Goal: Task Accomplishment & Management: Complete application form

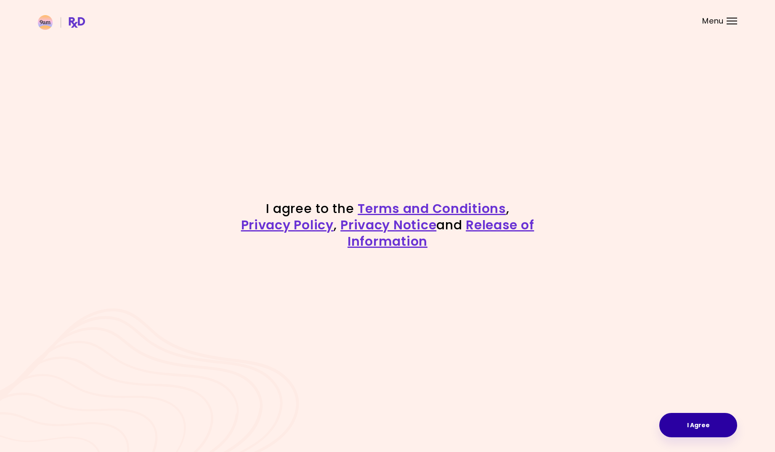
click at [696, 423] on button "I Agree" at bounding box center [698, 425] width 78 height 24
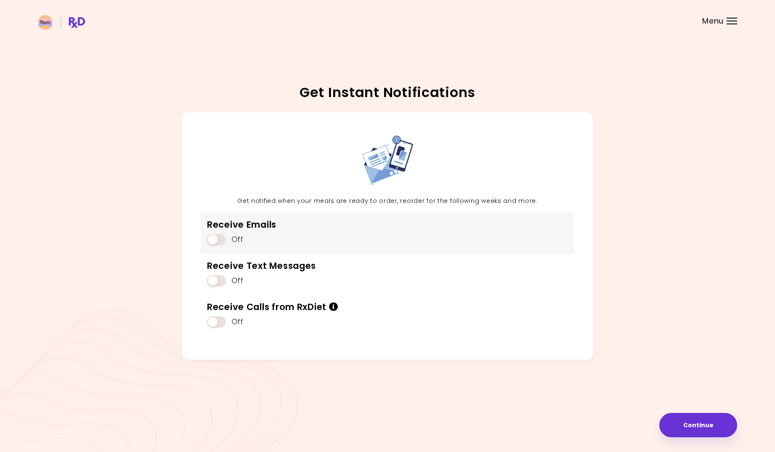
click at [222, 237] on span at bounding box center [216, 239] width 19 height 11
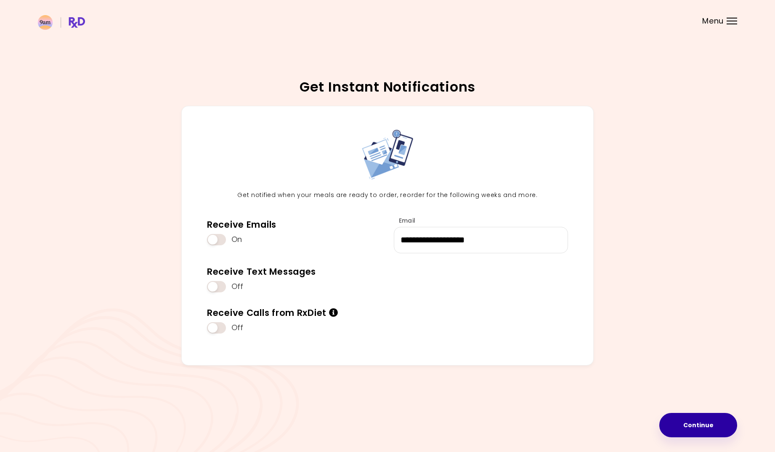
click at [704, 423] on button "Continue" at bounding box center [698, 425] width 78 height 24
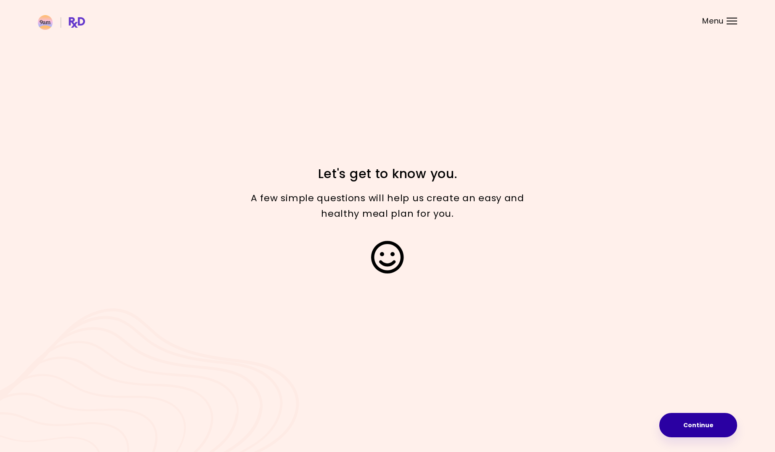
click at [703, 424] on button "Continue" at bounding box center [698, 425] width 78 height 24
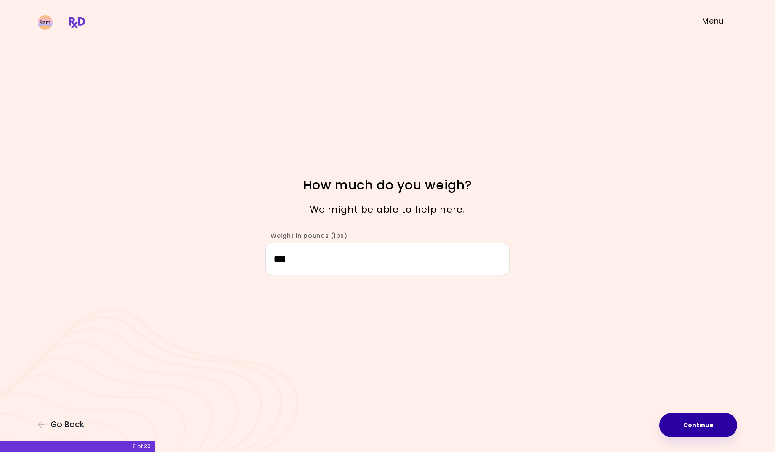
click at [700, 422] on button "Continue" at bounding box center [698, 425] width 78 height 24
select select "****"
click at [700, 422] on button "Continue" at bounding box center [698, 425] width 78 height 24
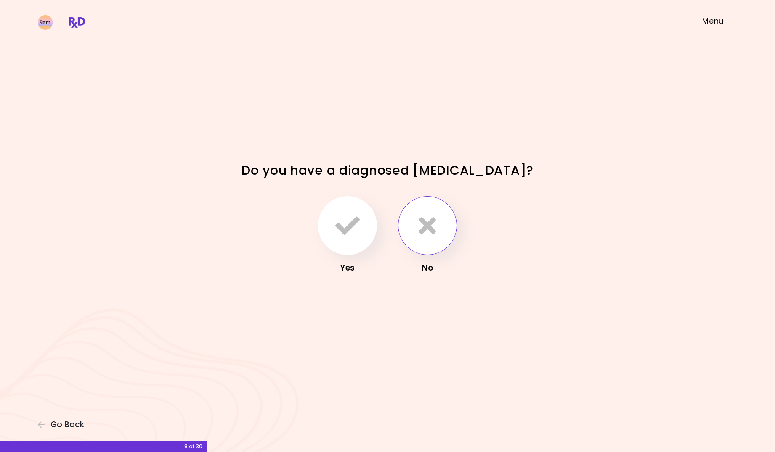
click at [438, 220] on button "button" at bounding box center [427, 225] width 59 height 59
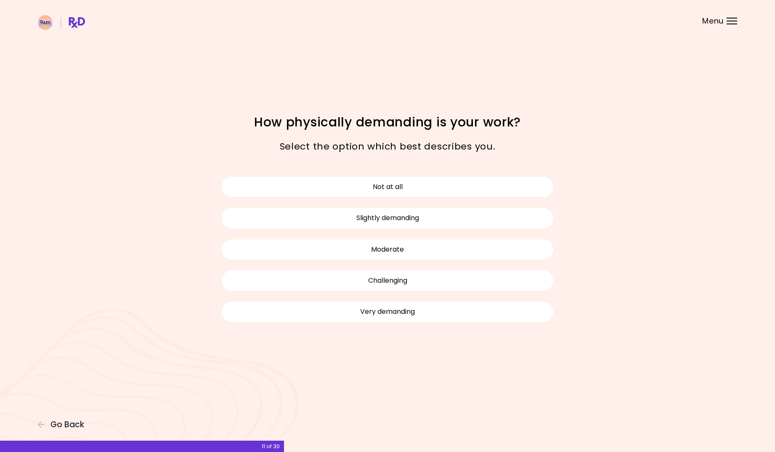
drag, startPoint x: 454, startPoint y: 217, endPoint x: 575, endPoint y: 319, distance: 158.2
click at [575, 319] on div "Not at all Slightly demanding Moderate Challenging Very demanding" at bounding box center [387, 249] width 404 height 177
click at [485, 188] on button "Not at all" at bounding box center [387, 187] width 332 height 21
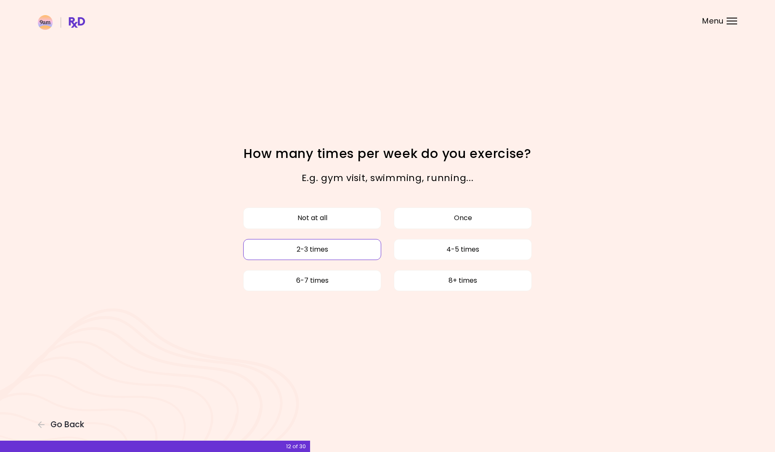
click at [341, 251] on button "2-3 times" at bounding box center [312, 249] width 138 height 21
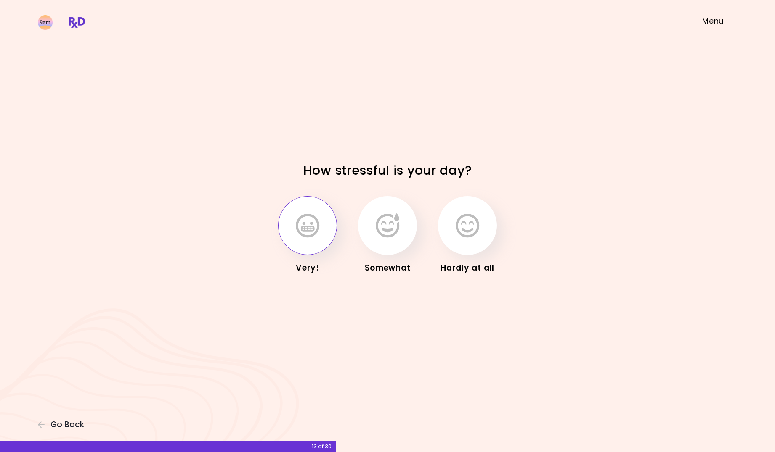
click at [317, 234] on icon "button" at bounding box center [308, 226] width 24 height 24
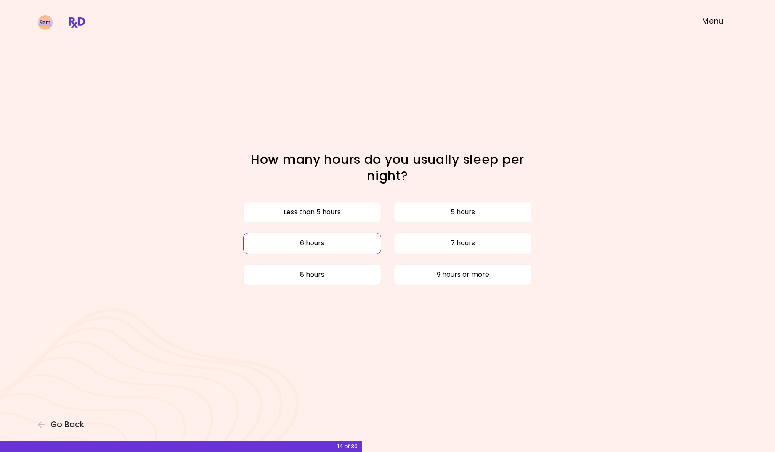
click at [328, 251] on button "6 hours" at bounding box center [312, 243] width 138 height 21
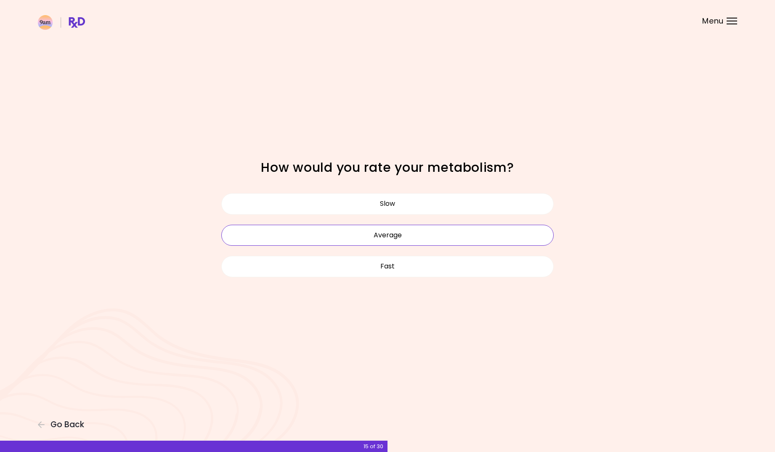
click at [449, 238] on button "Average" at bounding box center [387, 235] width 332 height 21
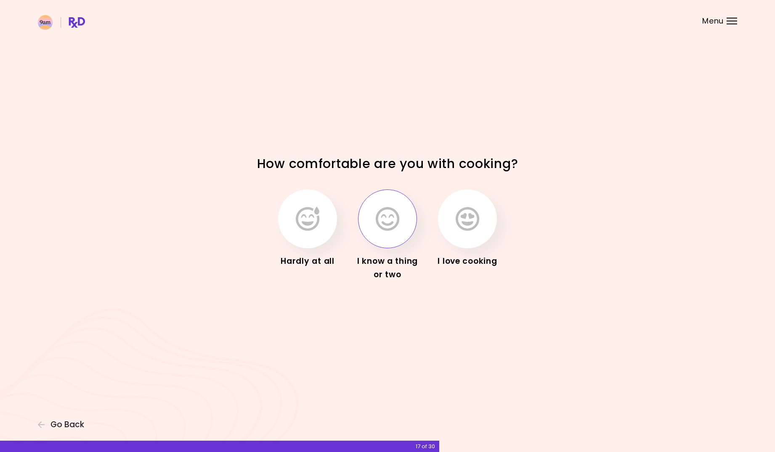
click at [401, 227] on button "button" at bounding box center [387, 219] width 59 height 59
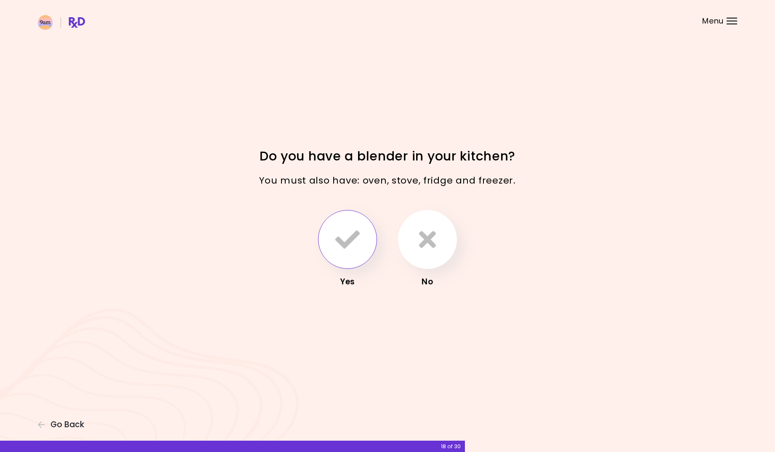
click at [353, 235] on icon "button" at bounding box center [347, 239] width 24 height 24
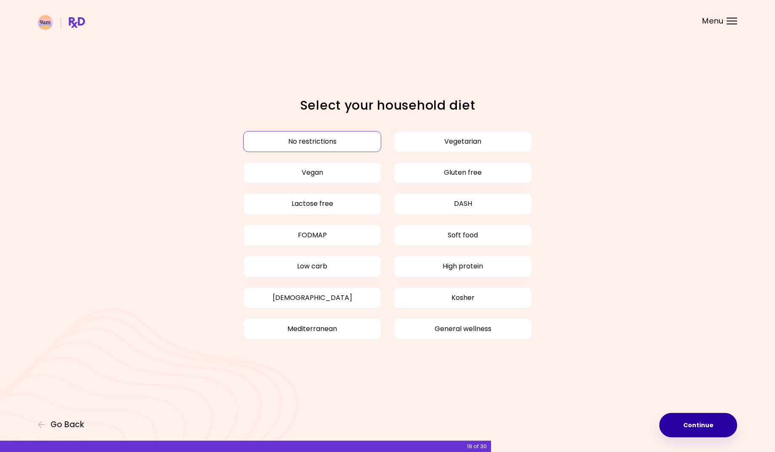
click at [714, 419] on button "Continue" at bounding box center [698, 425] width 78 height 24
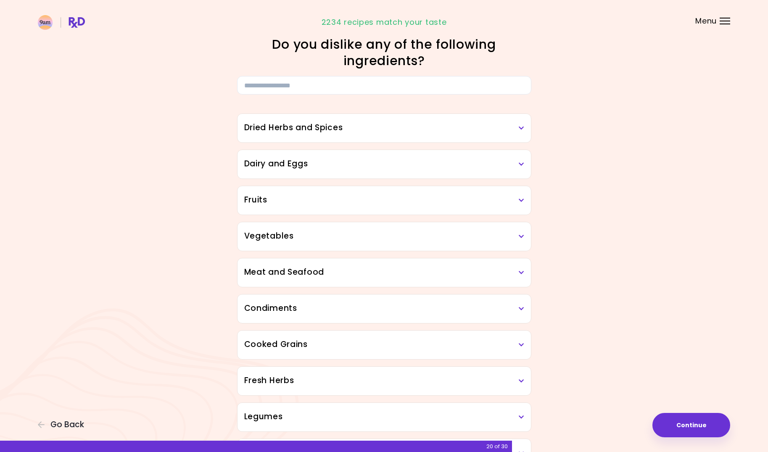
scroll to position [12, 0]
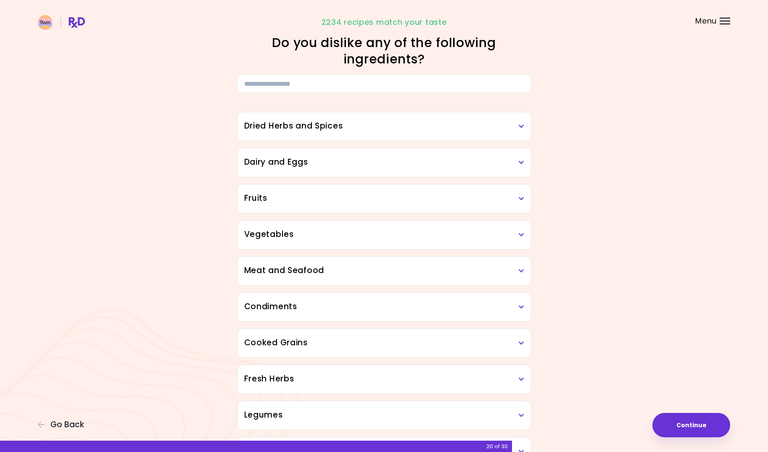
click at [352, 241] on div "Vegetables" at bounding box center [385, 235] width 294 height 29
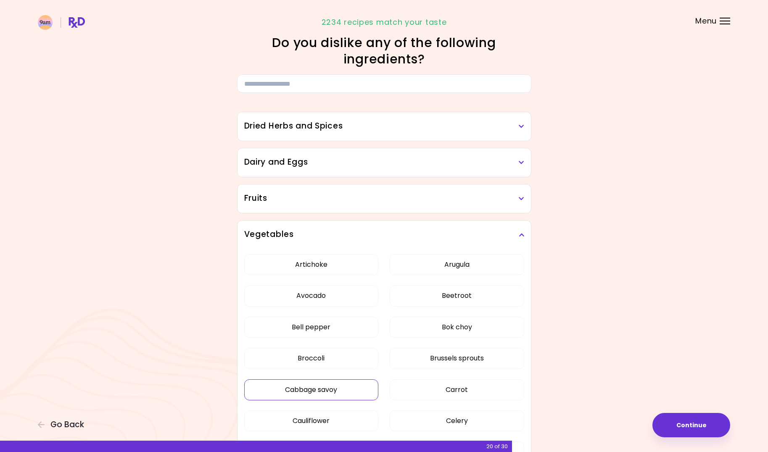
scroll to position [173, 0]
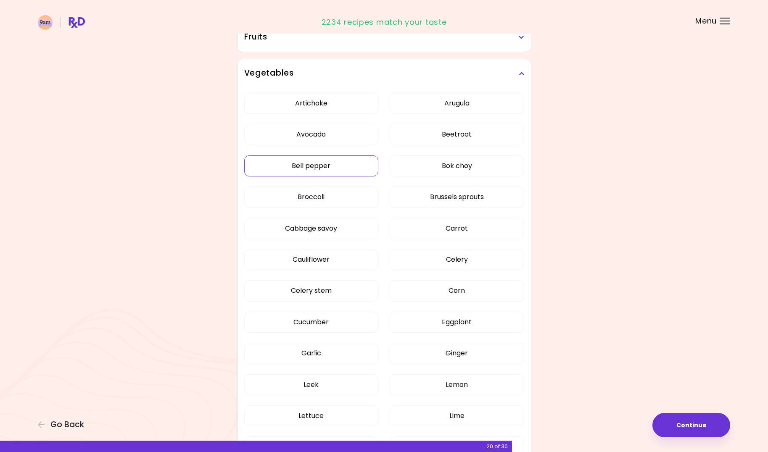
click at [356, 169] on button "Bell pepper" at bounding box center [311, 166] width 135 height 21
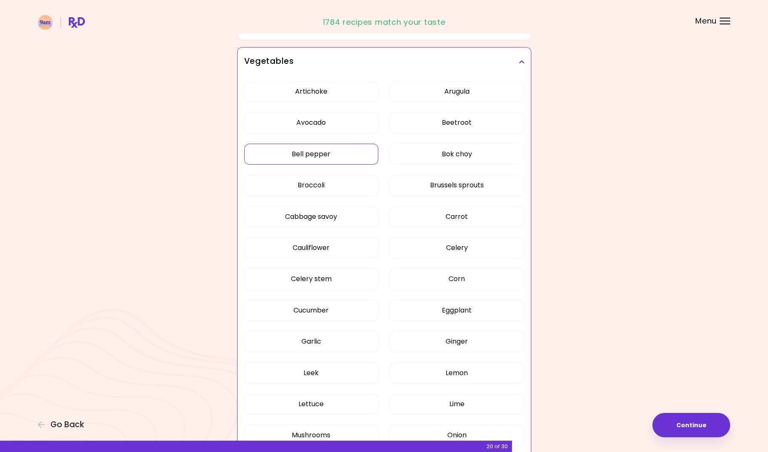
scroll to position [188, 0]
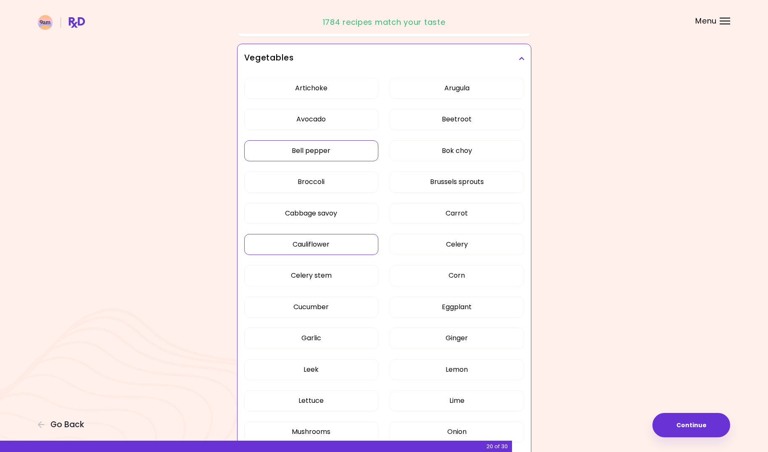
click at [313, 249] on button "Cauliflower" at bounding box center [311, 244] width 135 height 21
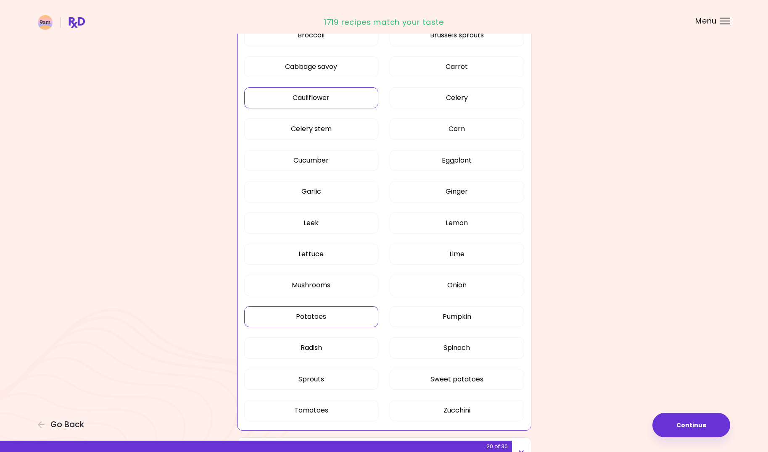
scroll to position [380, 0]
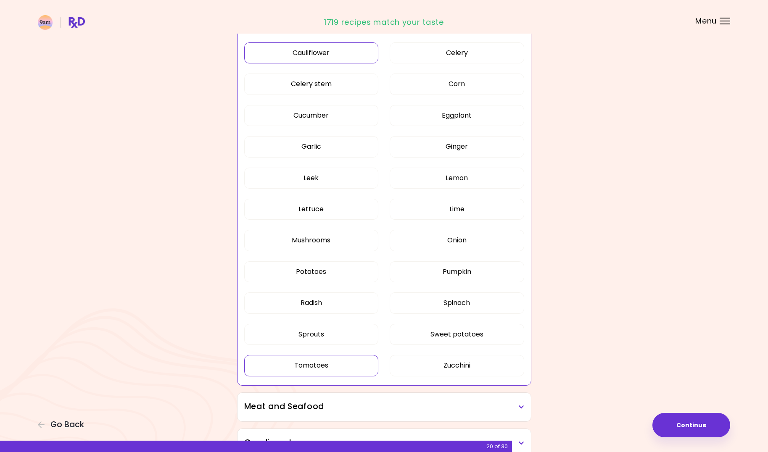
click at [326, 361] on button "Tomatoes" at bounding box center [311, 365] width 135 height 21
click at [336, 299] on button "Radish" at bounding box center [311, 303] width 135 height 21
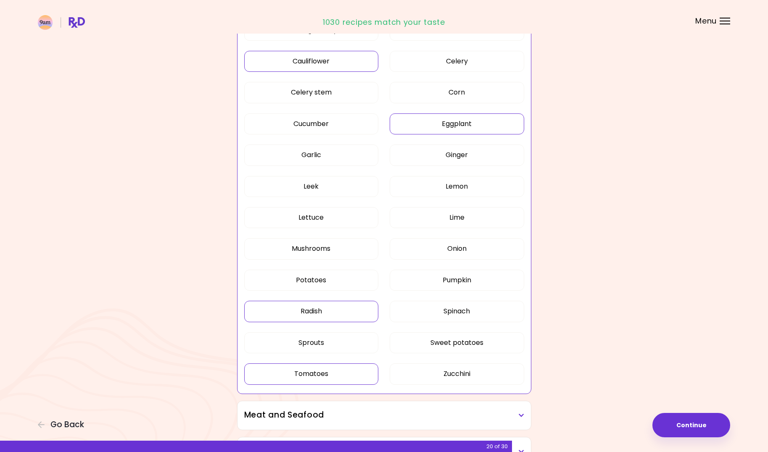
click at [460, 128] on button "Eggplant" at bounding box center [457, 124] width 135 height 21
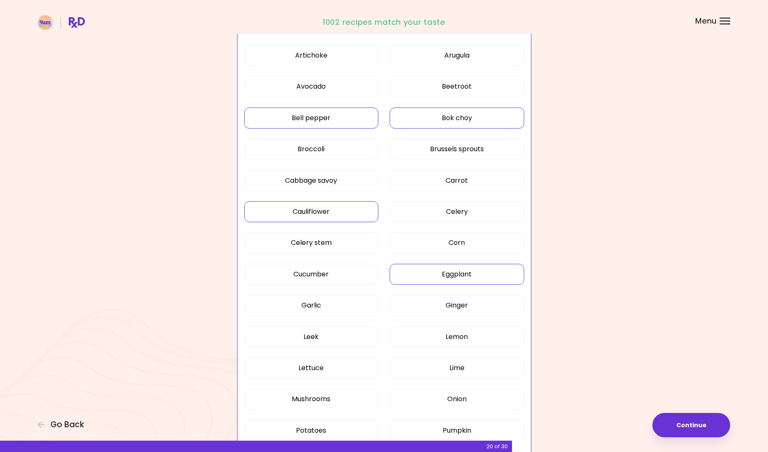
scroll to position [209, 0]
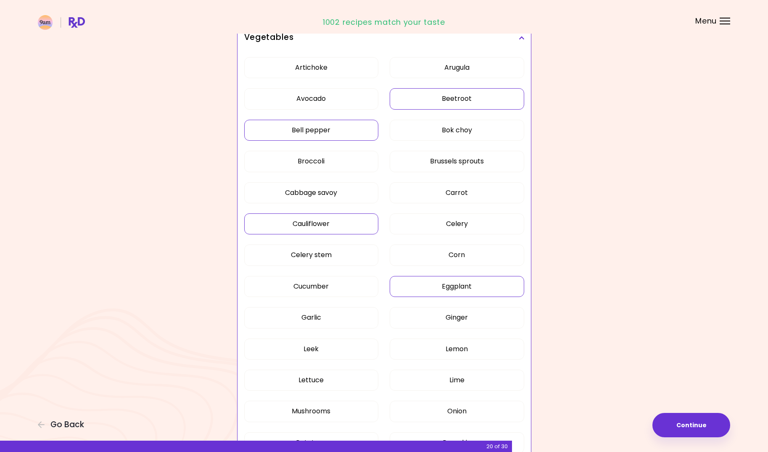
click at [465, 103] on button "Beetroot" at bounding box center [457, 98] width 135 height 21
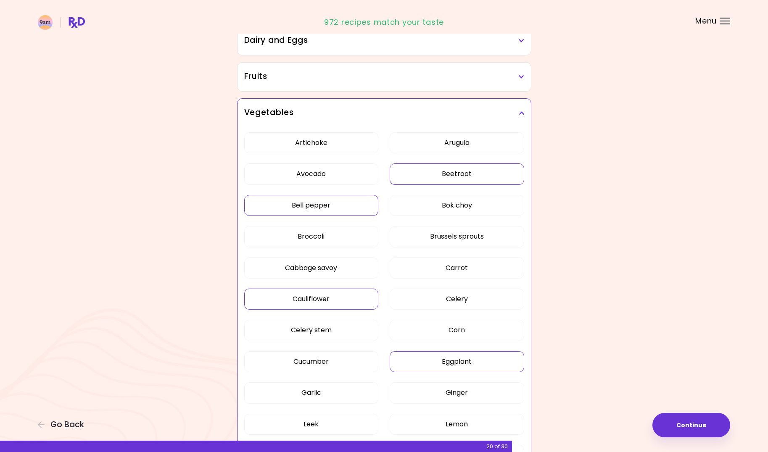
click at [525, 113] on div "Vegetables" at bounding box center [385, 113] width 294 height 29
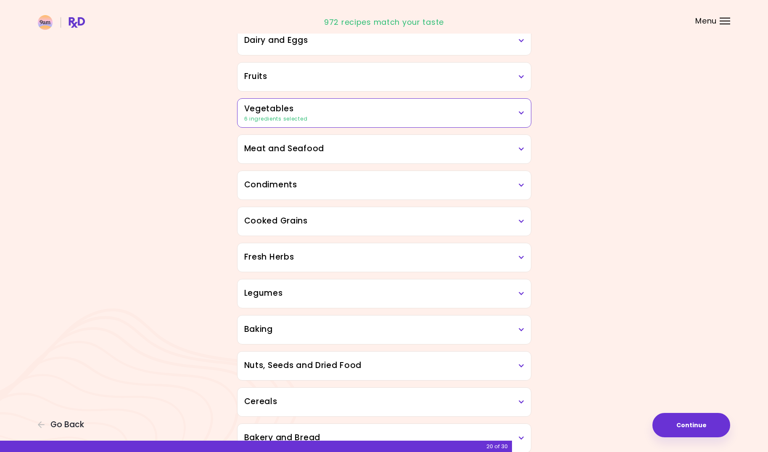
click at [493, 75] on h3 "Fruits" at bounding box center [384, 77] width 280 height 12
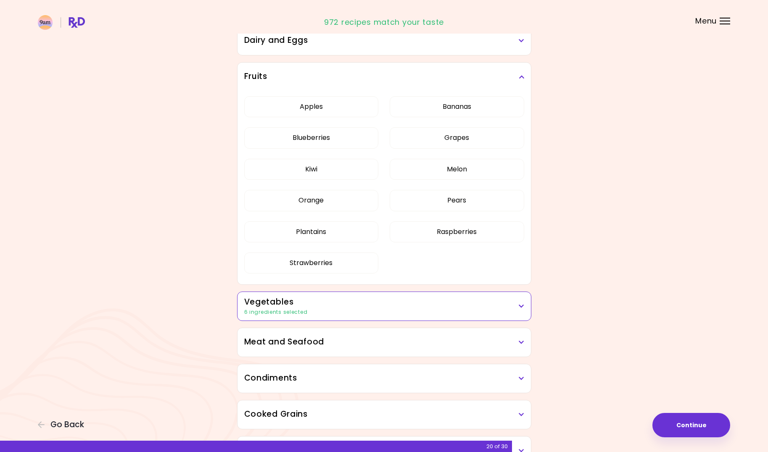
click at [493, 75] on h3 "Fruits" at bounding box center [384, 77] width 280 height 12
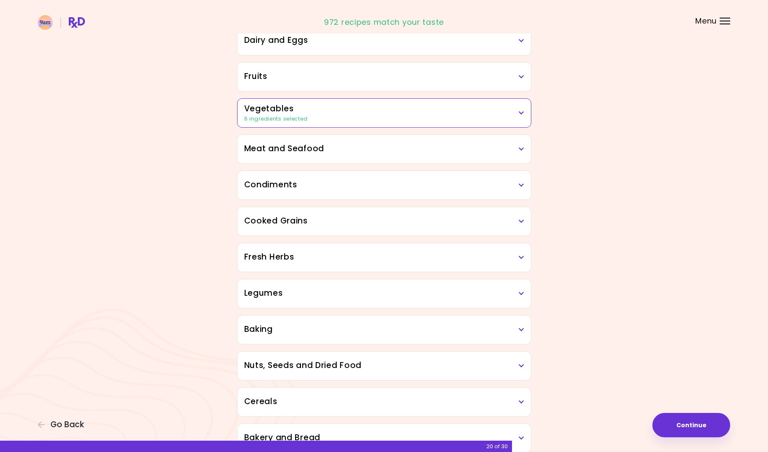
click at [452, 45] on h3 "Dairy and Eggs" at bounding box center [384, 40] width 280 height 12
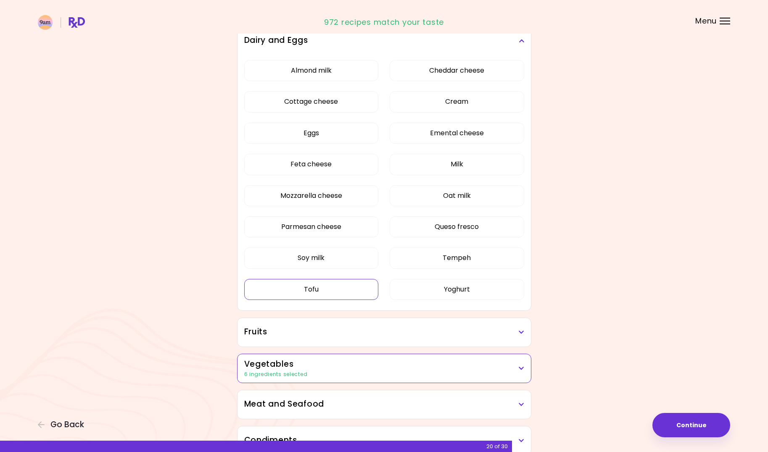
click at [338, 288] on button "Tofu" at bounding box center [311, 289] width 135 height 21
click at [400, 50] on div "Dairy and Eggs" at bounding box center [385, 40] width 294 height 29
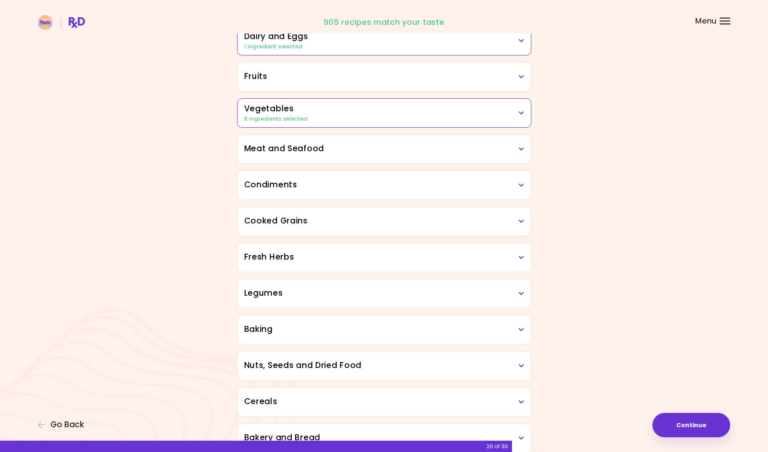
click at [329, 150] on h3 "Meat and Seafood" at bounding box center [384, 149] width 280 height 12
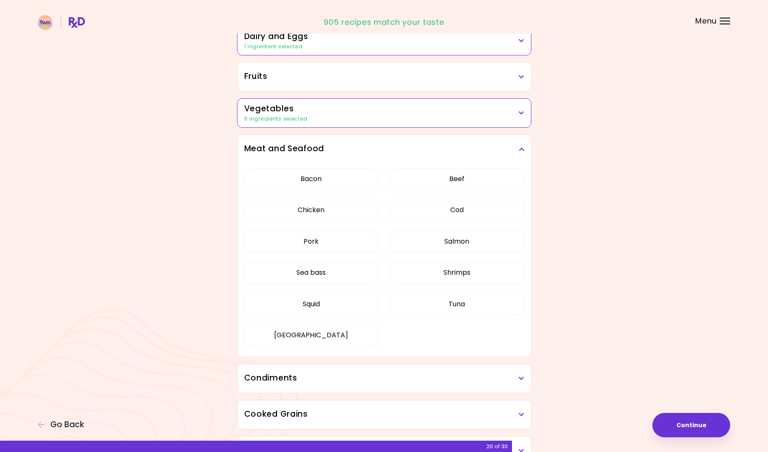
click at [329, 150] on h3 "Meat and Seafood" at bounding box center [384, 149] width 280 height 12
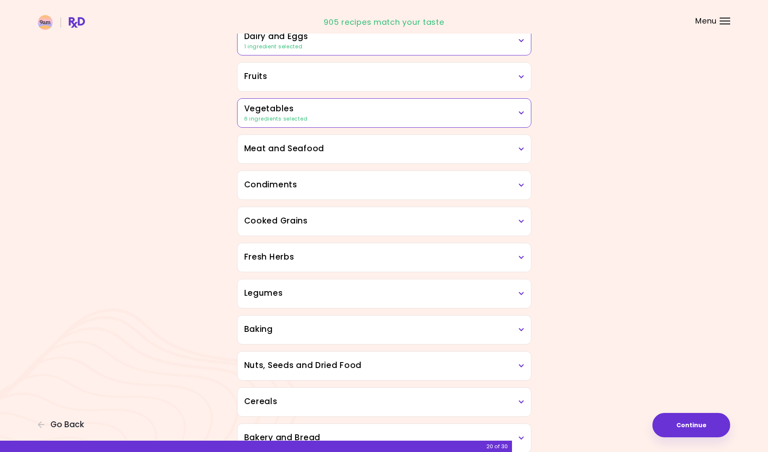
click at [307, 191] on div "Condiments" at bounding box center [385, 185] width 294 height 29
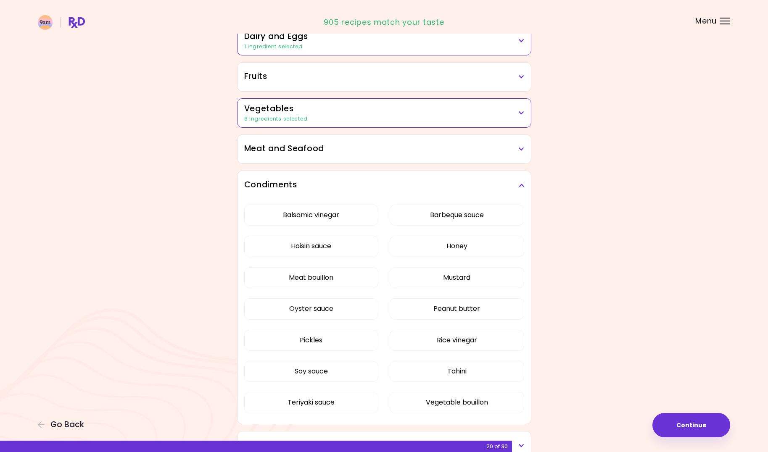
click at [386, 185] on h3 "Condiments" at bounding box center [384, 185] width 280 height 12
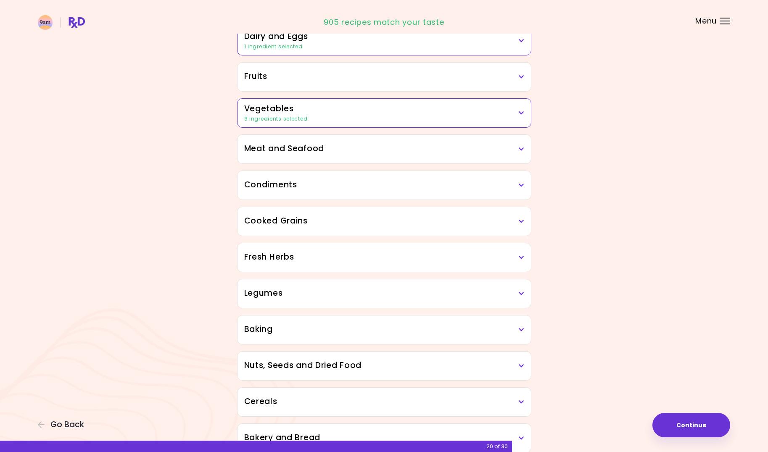
click at [338, 228] on div "Cooked Grains" at bounding box center [385, 221] width 294 height 29
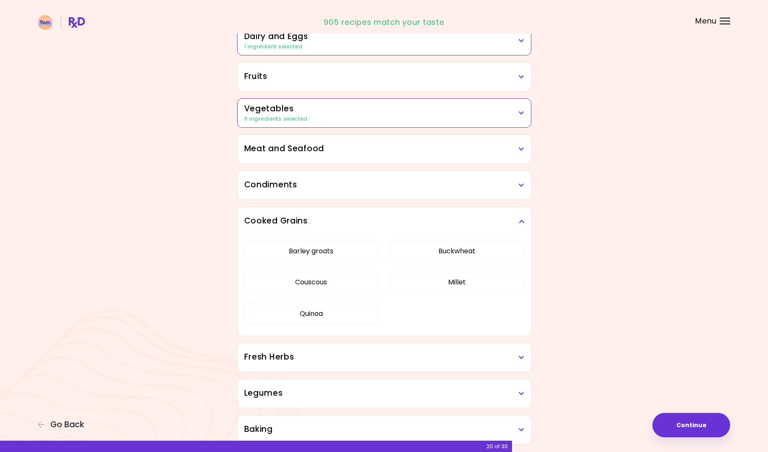
click at [335, 229] on div "Cooked Grains" at bounding box center [385, 221] width 294 height 29
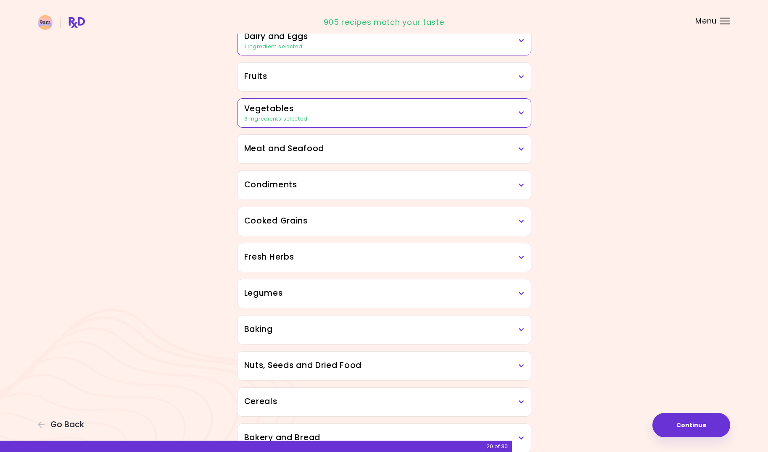
click at [318, 271] on div "Fresh Herbs" at bounding box center [385, 257] width 294 height 29
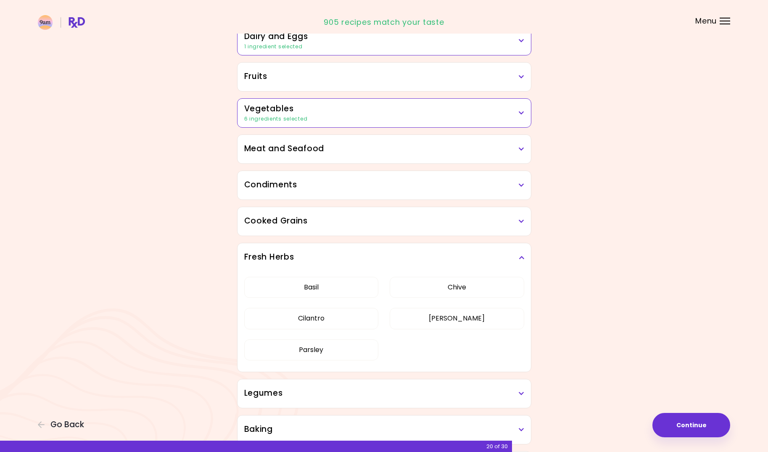
click at [318, 271] on div "Fresh Herbs" at bounding box center [385, 257] width 294 height 29
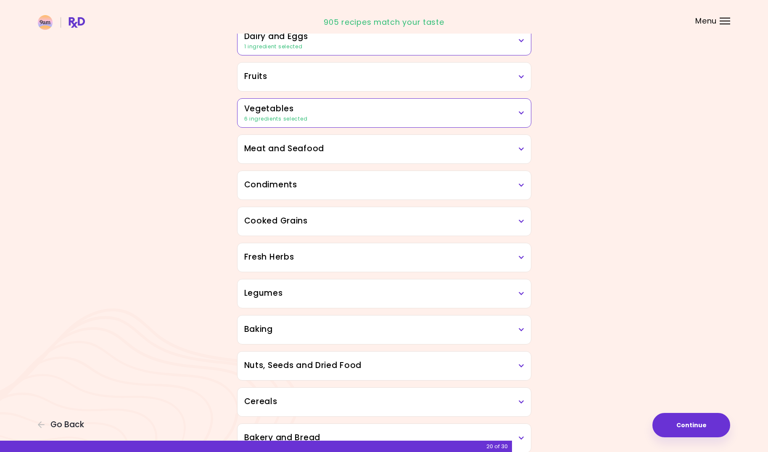
click at [343, 292] on h3 "Legumes" at bounding box center [384, 294] width 280 height 12
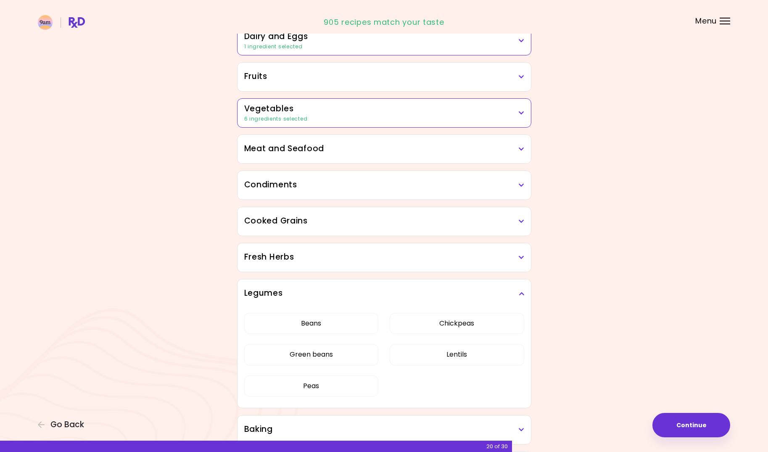
click at [355, 253] on h3 "Fresh Herbs" at bounding box center [384, 257] width 280 height 12
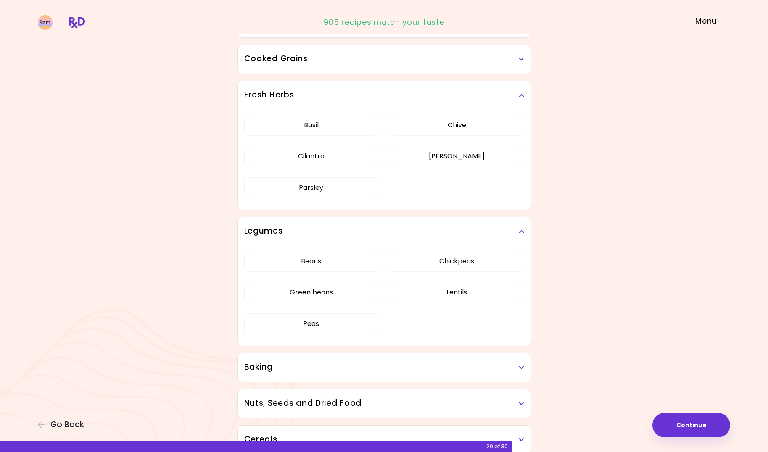
scroll to position [365, 0]
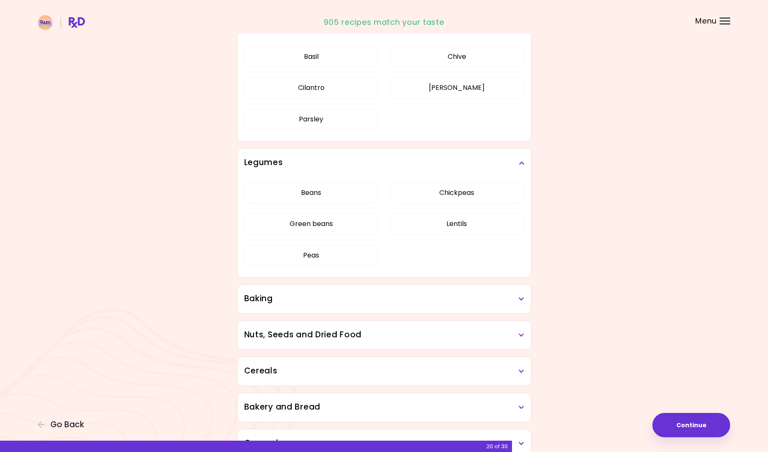
click at [402, 292] on div "Baking" at bounding box center [385, 299] width 294 height 29
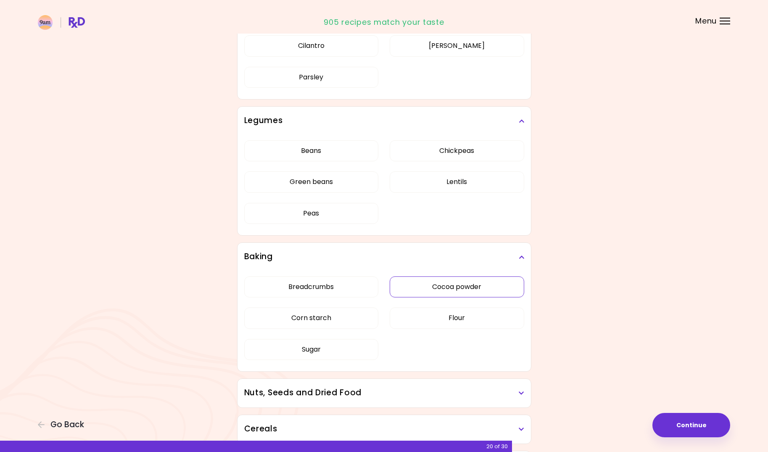
scroll to position [590, 0]
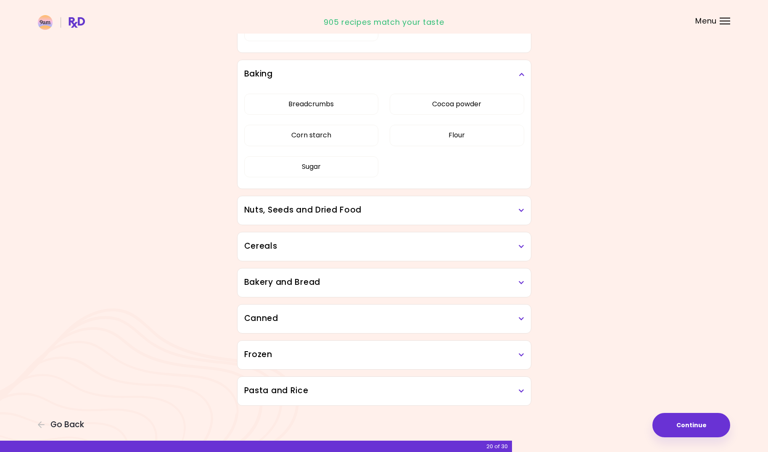
click at [377, 210] on h3 "Nuts, Seeds and Dried Food" at bounding box center [384, 210] width 280 height 12
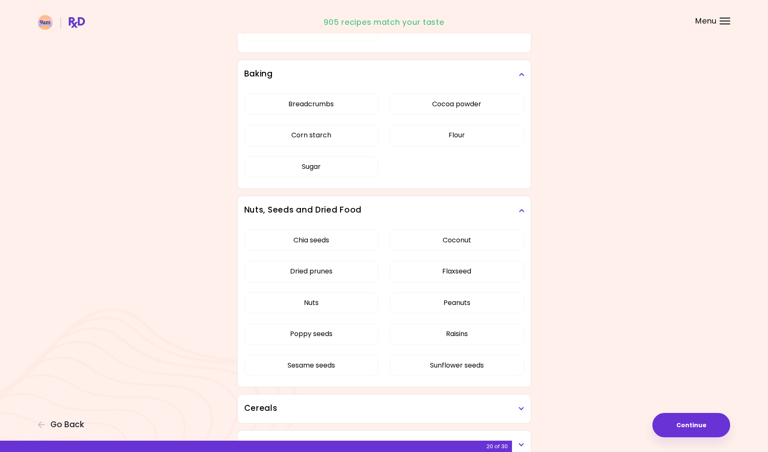
scroll to position [752, 0]
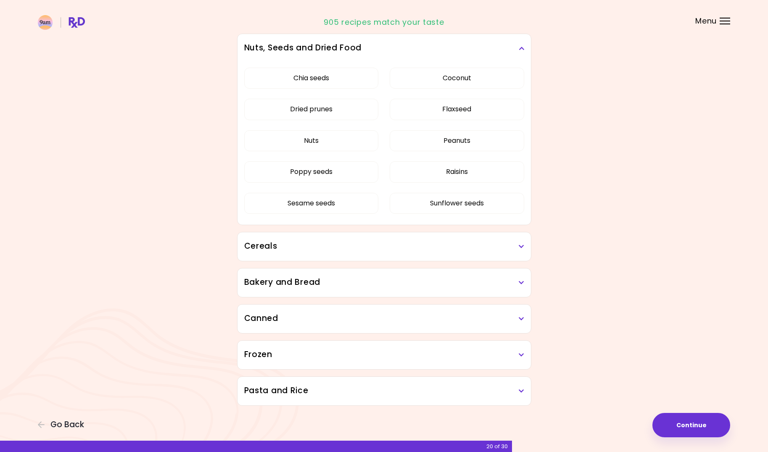
click at [336, 288] on div "Bakery and Bread" at bounding box center [385, 283] width 294 height 29
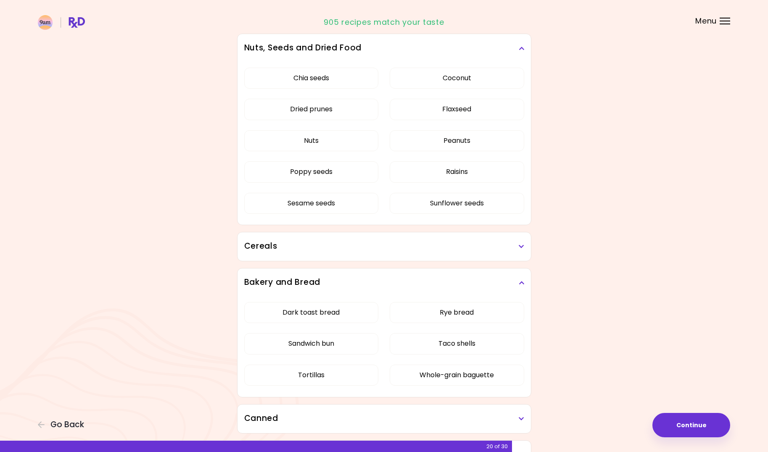
click at [339, 250] on h3 "Cereals" at bounding box center [384, 247] width 280 height 12
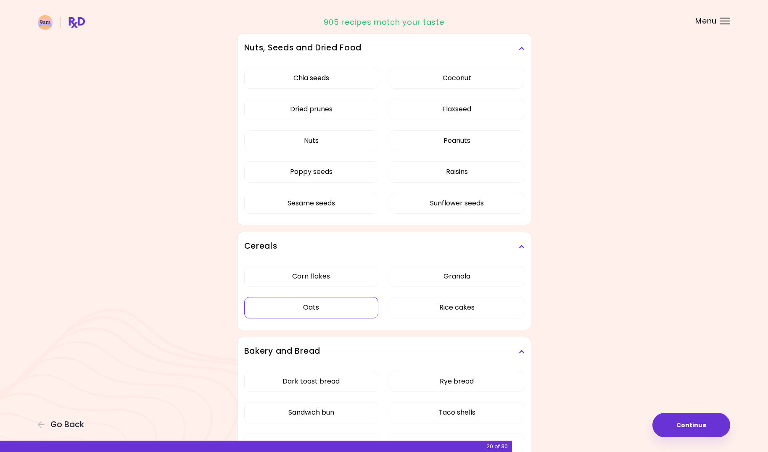
scroll to position [921, 0]
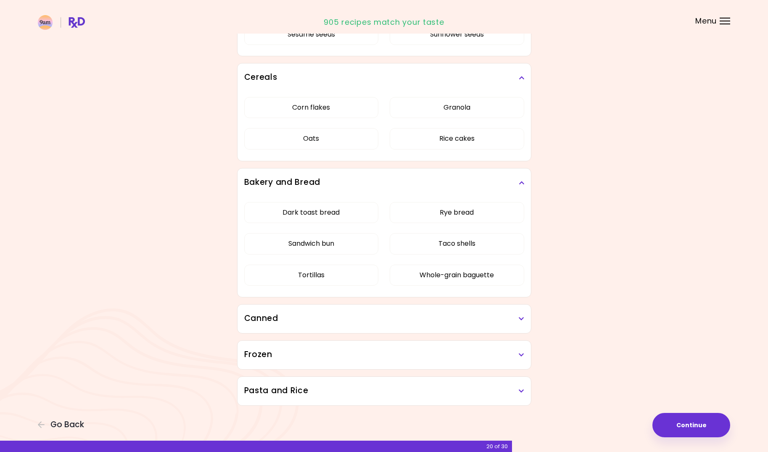
click at [333, 387] on h3 "Pasta and Rice" at bounding box center [384, 391] width 280 height 12
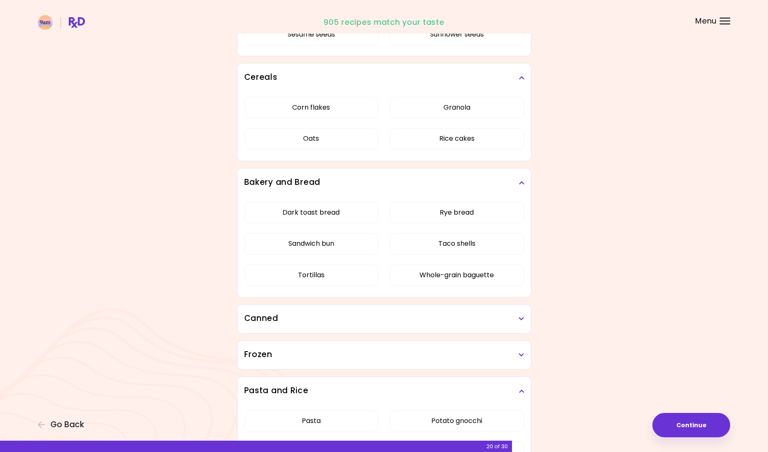
click at [336, 352] on h3 "Frozen" at bounding box center [384, 355] width 280 height 12
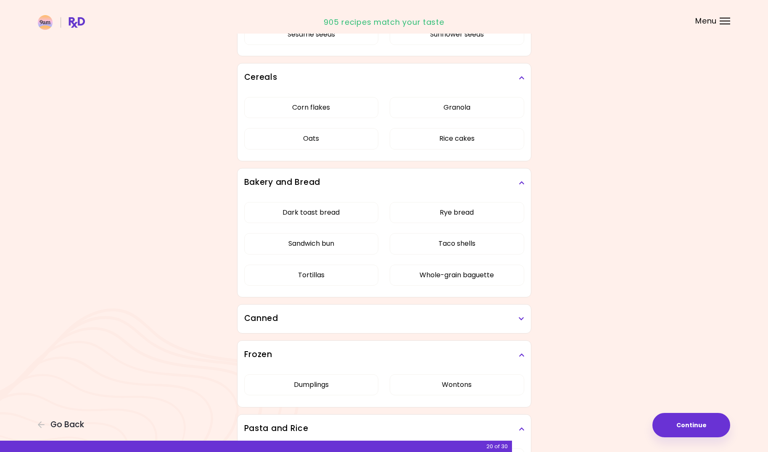
click at [349, 317] on h3 "Canned" at bounding box center [384, 319] width 280 height 12
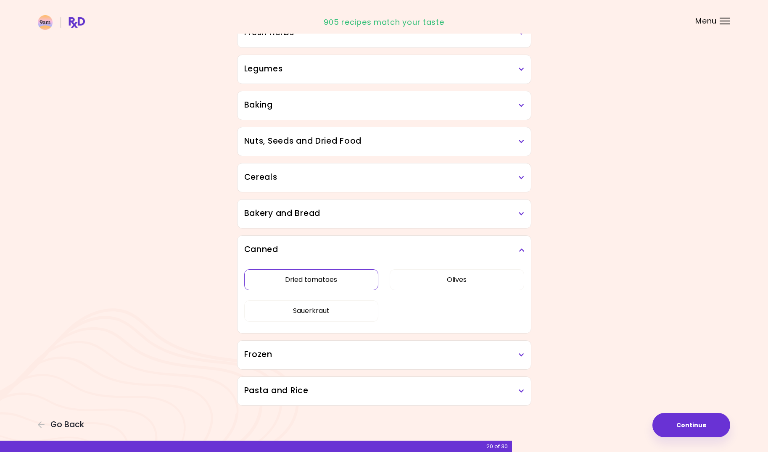
click at [354, 334] on div "Dried tomatoes Olives Sauerkraut" at bounding box center [384, 298] width 280 height 69
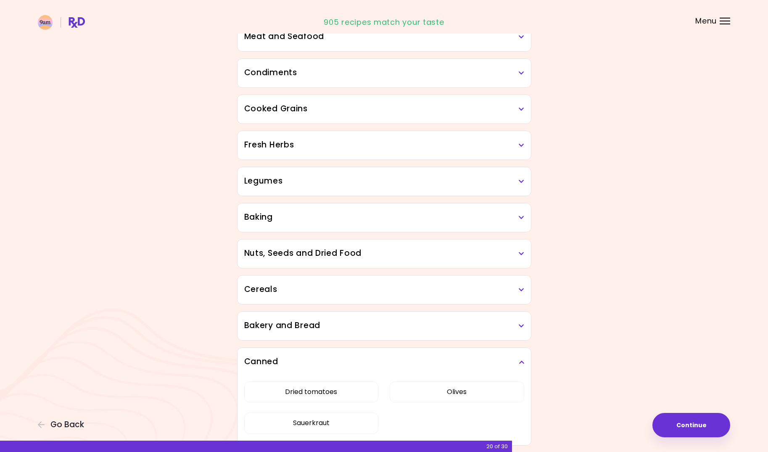
scroll to position [306, 0]
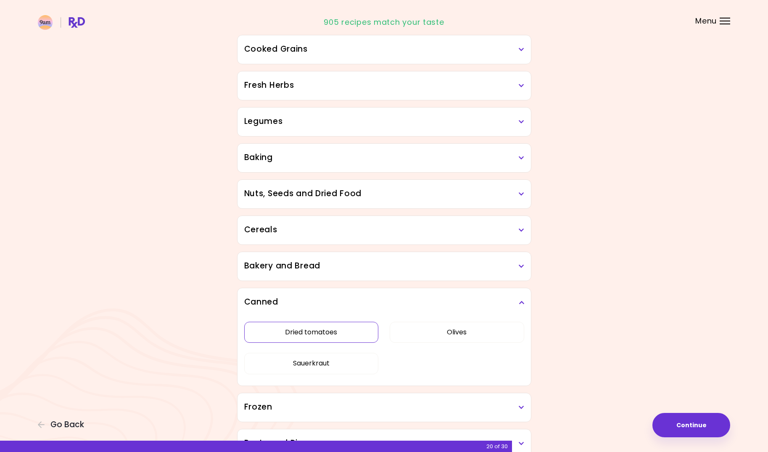
click at [357, 324] on button "Dried tomatoes" at bounding box center [311, 332] width 135 height 21
click at [444, 329] on button "Olives" at bounding box center [457, 332] width 135 height 21
click at [334, 367] on button "Sauerkraut" at bounding box center [311, 363] width 135 height 21
click at [523, 303] on icon at bounding box center [521, 303] width 5 height 6
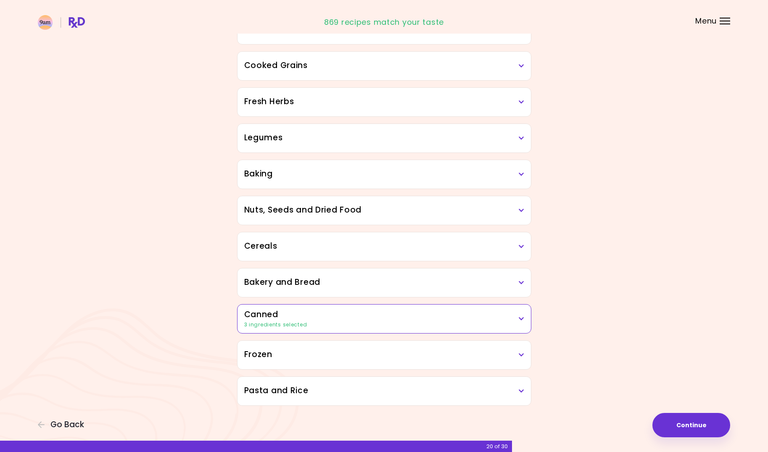
scroll to position [289, 0]
click at [427, 207] on h3 "Nuts, Seeds and Dried Food" at bounding box center [384, 210] width 280 height 12
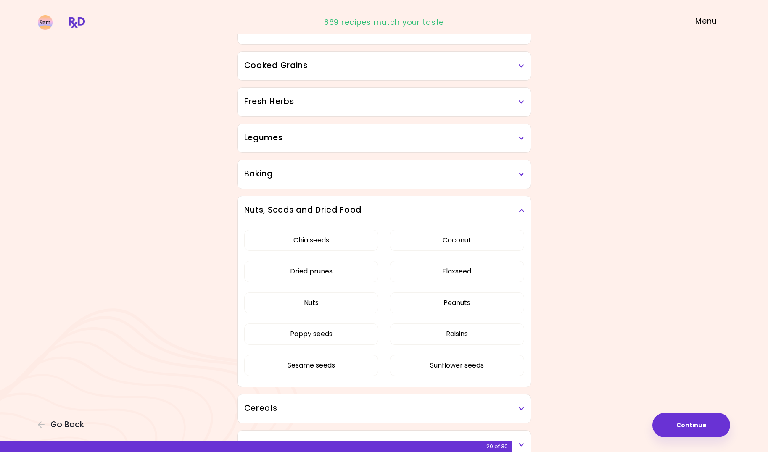
click at [423, 209] on h3 "Nuts, Seeds and Dried Food" at bounding box center [384, 210] width 280 height 12
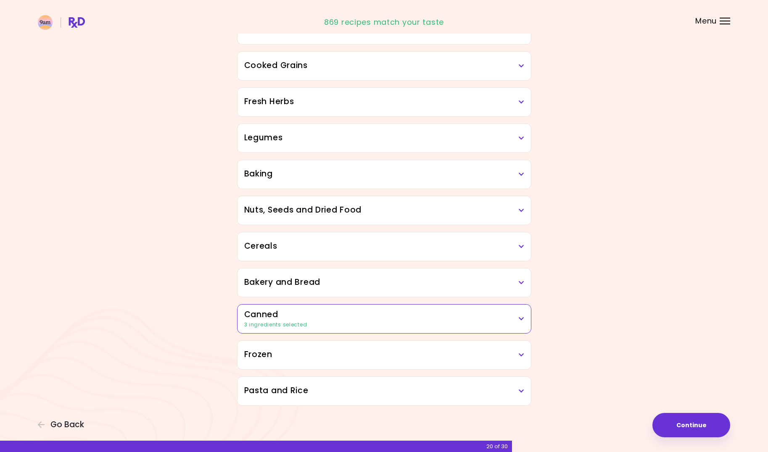
click at [354, 232] on div "Dried Herbs and Spices Adobo Annatto seeds Chilli Cinnamon Cumin [PERSON_NAME] …" at bounding box center [384, 110] width 303 height 591
click at [361, 246] on h3 "Cereals" at bounding box center [384, 247] width 280 height 12
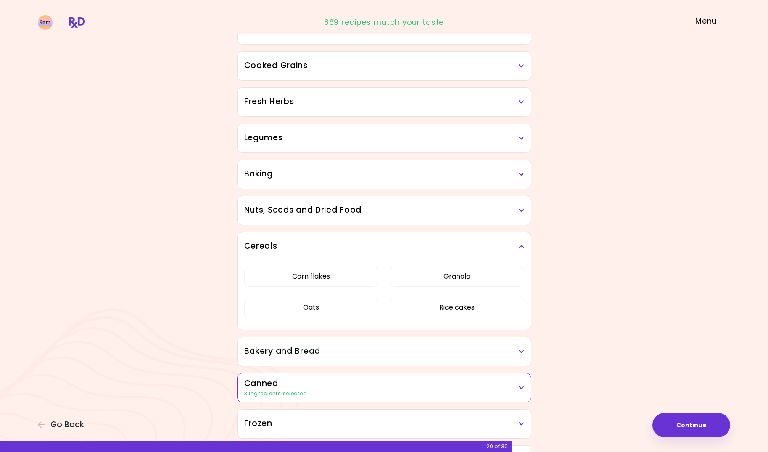
click at [401, 359] on div "Bakery and Bread" at bounding box center [385, 352] width 294 height 29
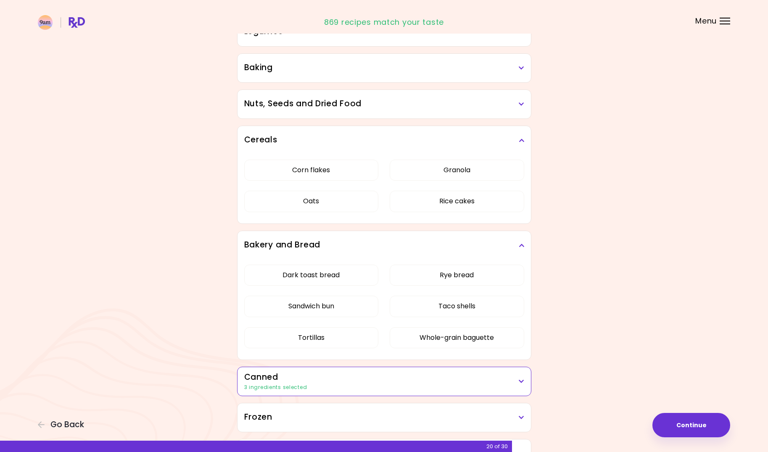
scroll to position [439, 0]
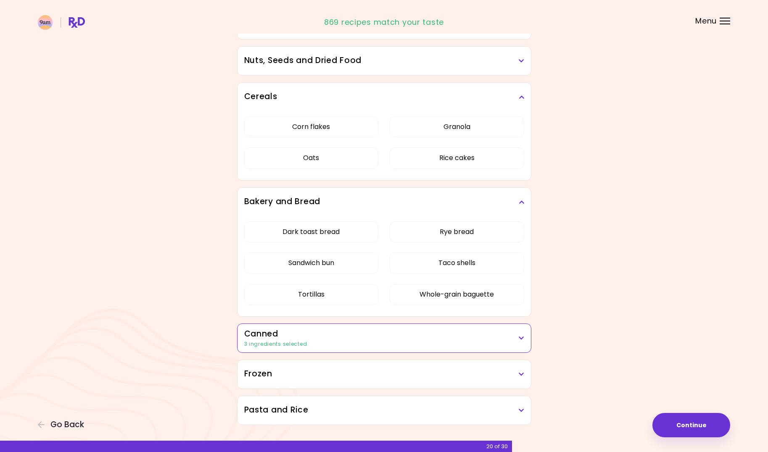
click at [402, 407] on h3 "Pasta and Rice" at bounding box center [384, 411] width 280 height 12
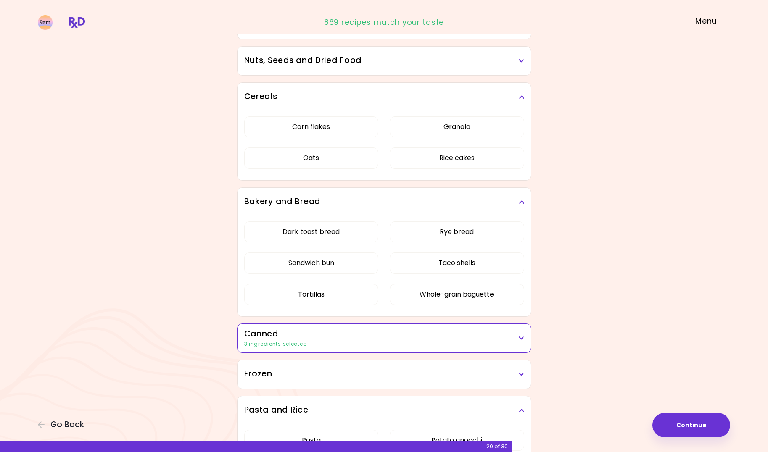
scroll to position [527, 0]
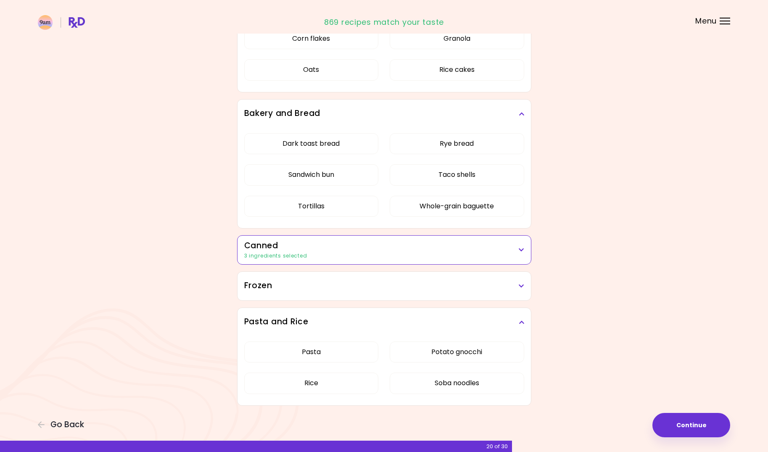
click at [381, 278] on div "Frozen" at bounding box center [385, 286] width 294 height 29
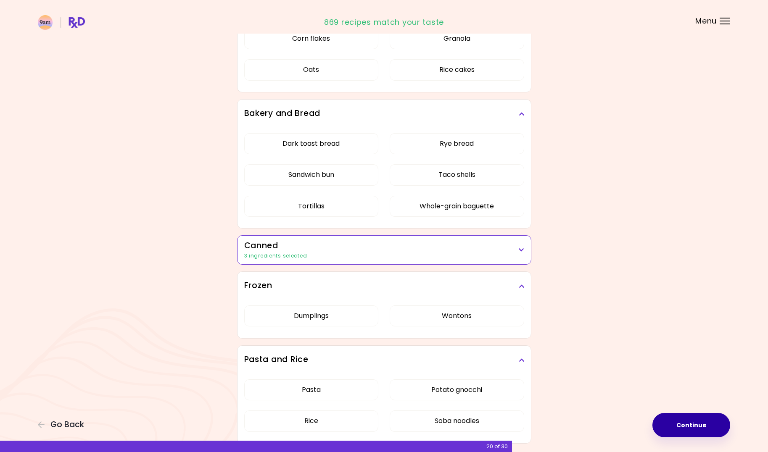
click at [697, 421] on button "Continue" at bounding box center [692, 425] width 78 height 24
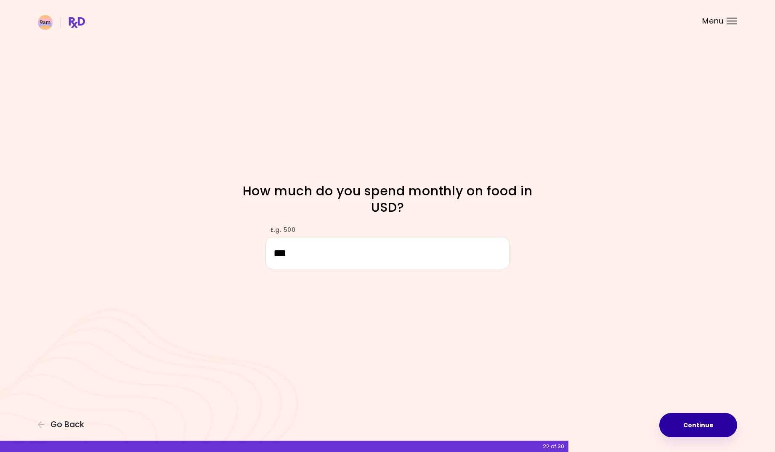
type input "***"
click at [679, 423] on button "Continue" at bounding box center [698, 425] width 78 height 24
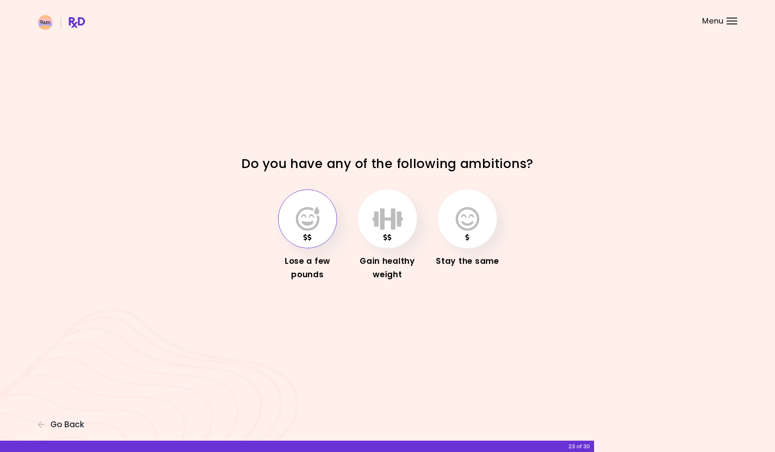
click at [288, 233] on button "button" at bounding box center [307, 219] width 59 height 59
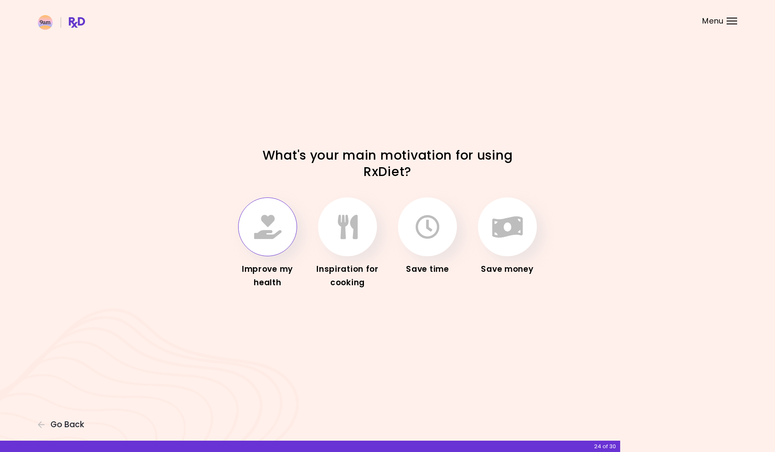
click at [281, 235] on button "button" at bounding box center [267, 227] width 59 height 59
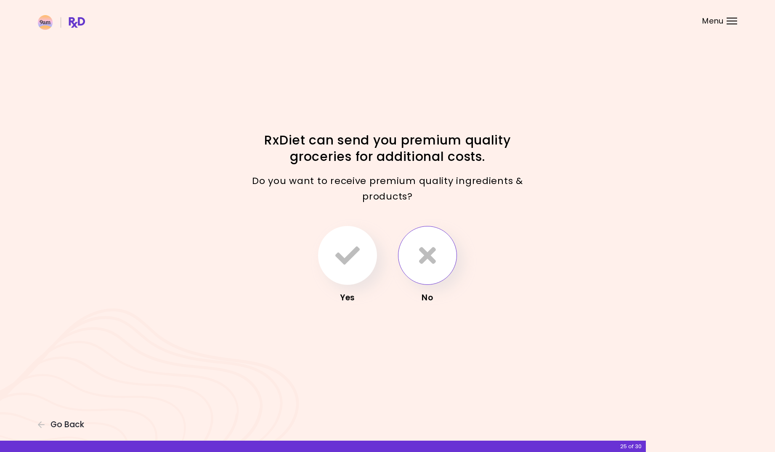
click at [442, 241] on button "button" at bounding box center [427, 255] width 59 height 59
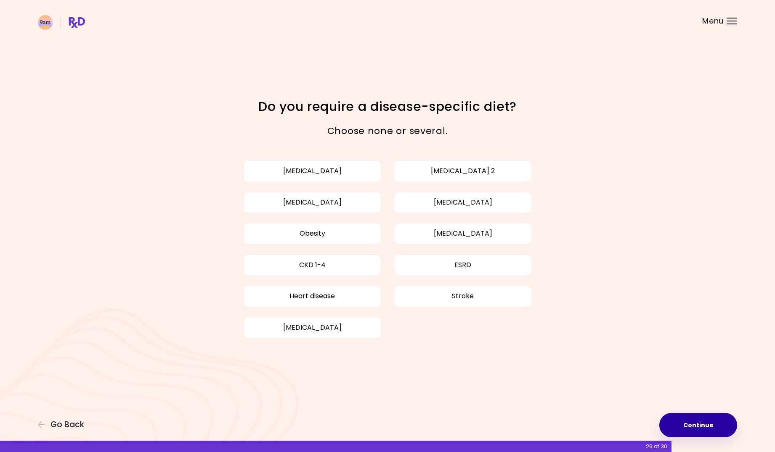
click at [698, 424] on button "Continue" at bounding box center [698, 425] width 78 height 24
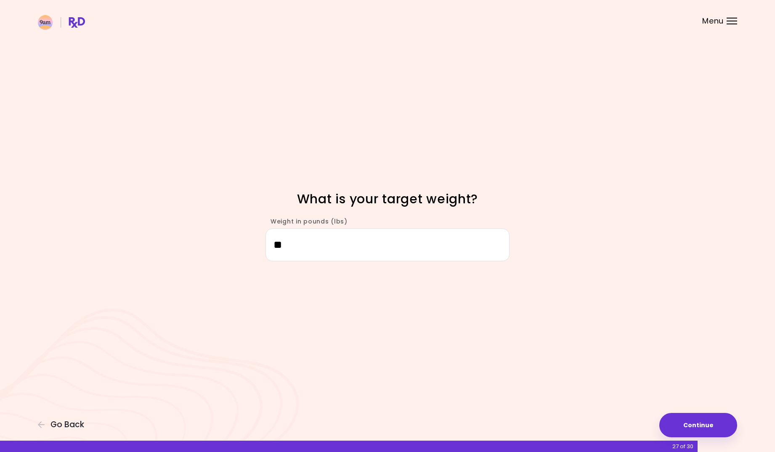
type input "***"
click at [717, 433] on button "Continue" at bounding box center [698, 425] width 78 height 24
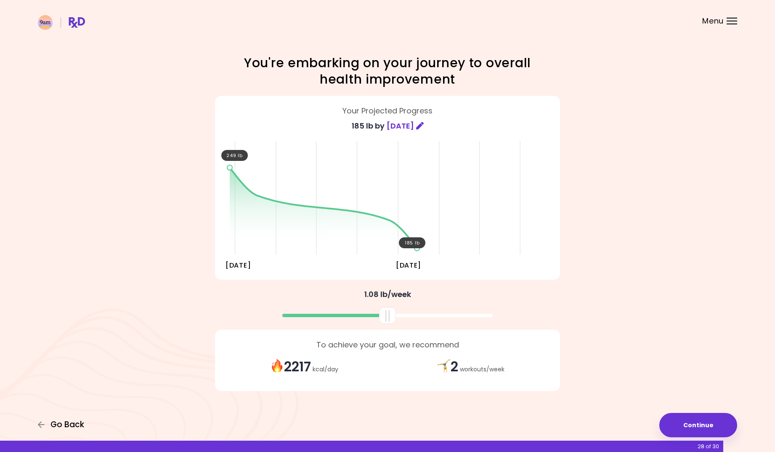
click at [43, 425] on icon "button" at bounding box center [42, 425] width 8 height 8
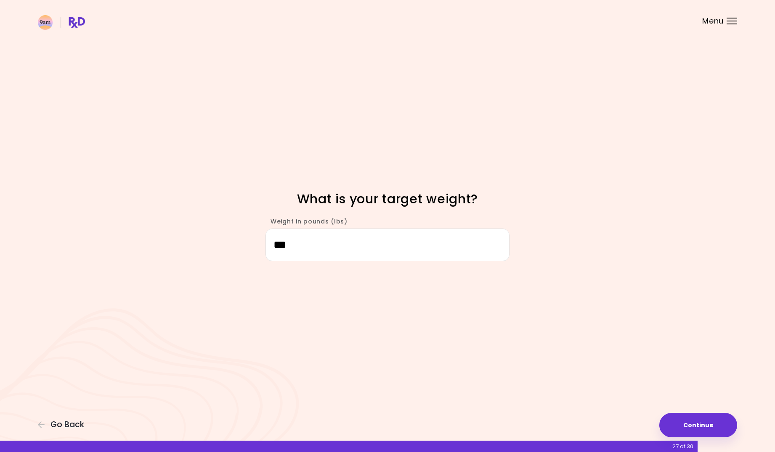
drag, startPoint x: 281, startPoint y: 246, endPoint x: 305, endPoint y: 243, distance: 24.5
click at [305, 243] on input "***" at bounding box center [387, 245] width 244 height 32
type input "***"
click at [706, 421] on button "Continue" at bounding box center [698, 425] width 78 height 24
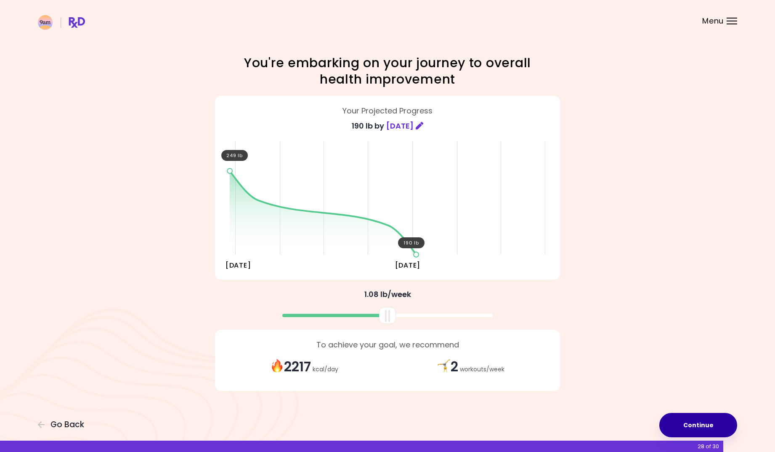
click at [697, 427] on button "Continue" at bounding box center [698, 425] width 78 height 24
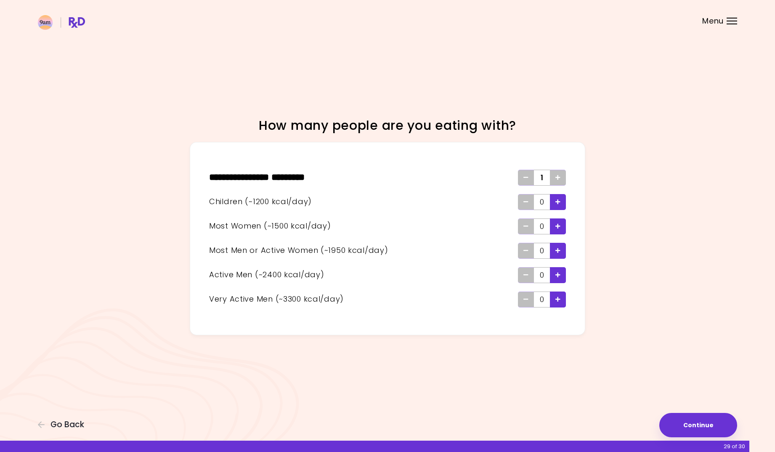
click at [558, 270] on span "Add - Active Man" at bounding box center [557, 275] width 5 height 13
click at [560, 249] on icon "Add - Man or Active Woman" at bounding box center [557, 250] width 5 height 5
click at [687, 421] on button "Continue" at bounding box center [698, 425] width 78 height 24
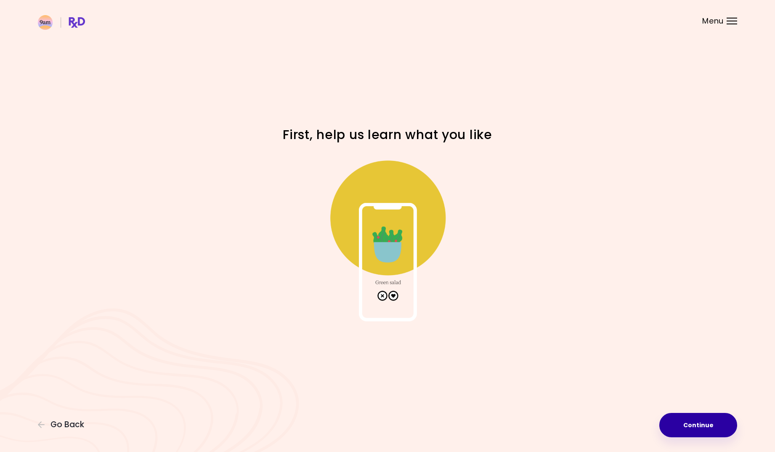
click at [672, 424] on button "Continue" at bounding box center [698, 425] width 78 height 24
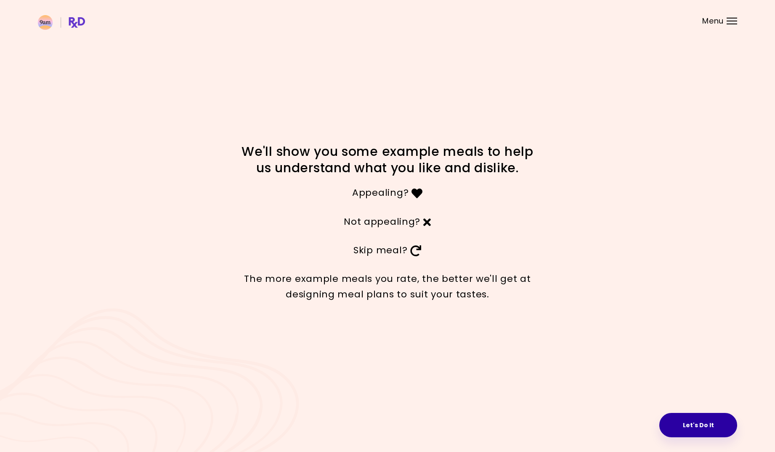
click at [690, 427] on button "Let's Do It" at bounding box center [698, 425] width 78 height 24
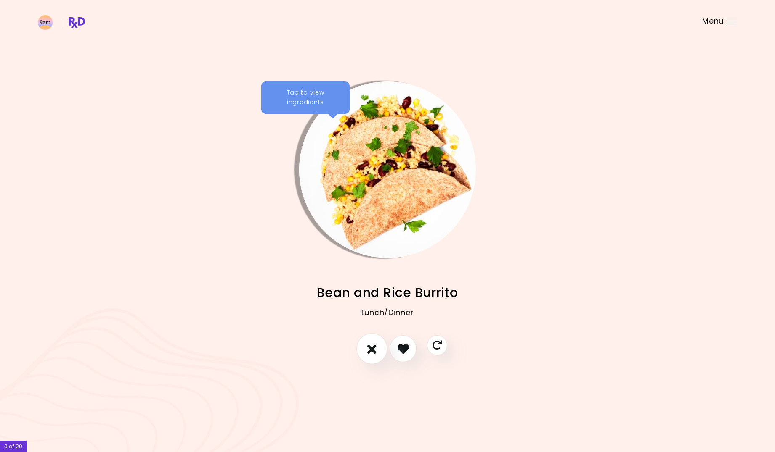
click at [370, 351] on icon "I don't like this recipe" at bounding box center [371, 349] width 9 height 13
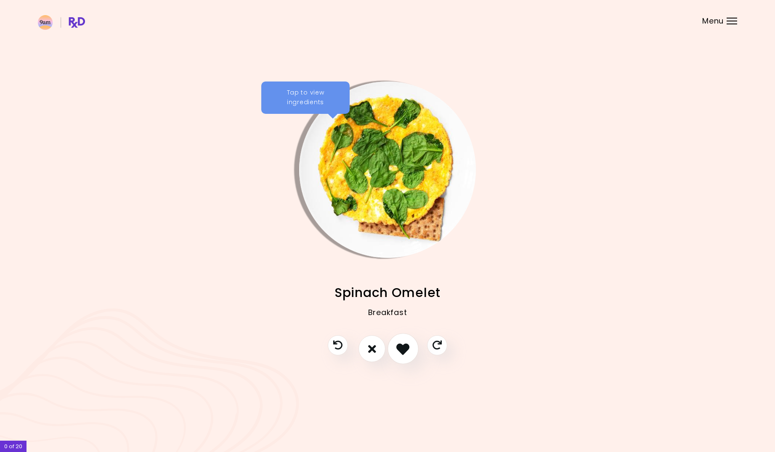
click at [398, 349] on icon "I like this recipe" at bounding box center [402, 349] width 13 height 13
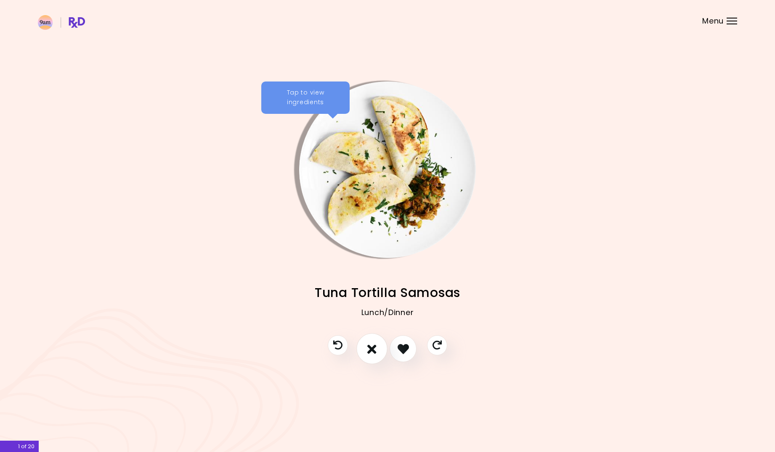
click at [376, 348] on icon "I don't like this recipe" at bounding box center [371, 349] width 9 height 13
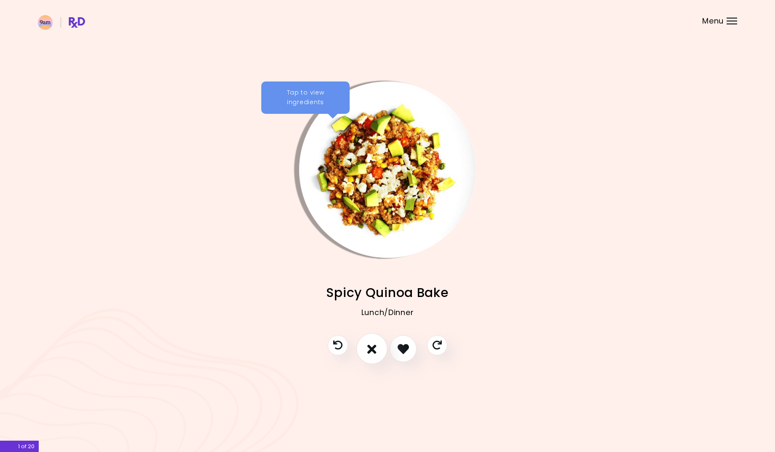
click at [377, 348] on button "I don't like this recipe" at bounding box center [371, 349] width 31 height 31
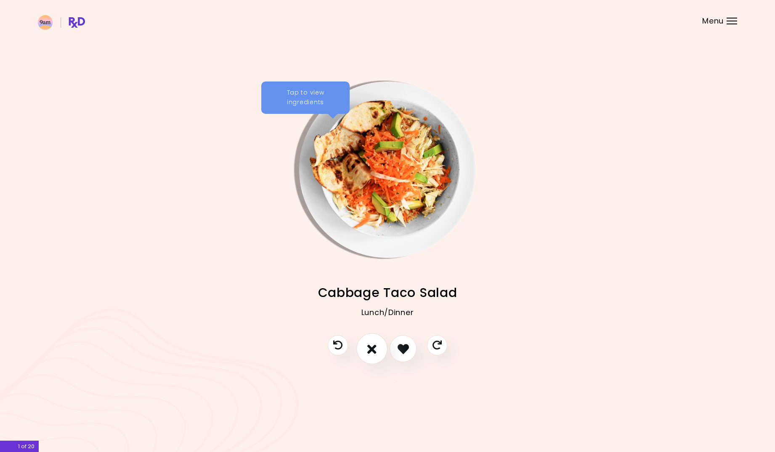
click at [377, 348] on button "I don't like this recipe" at bounding box center [371, 349] width 31 height 31
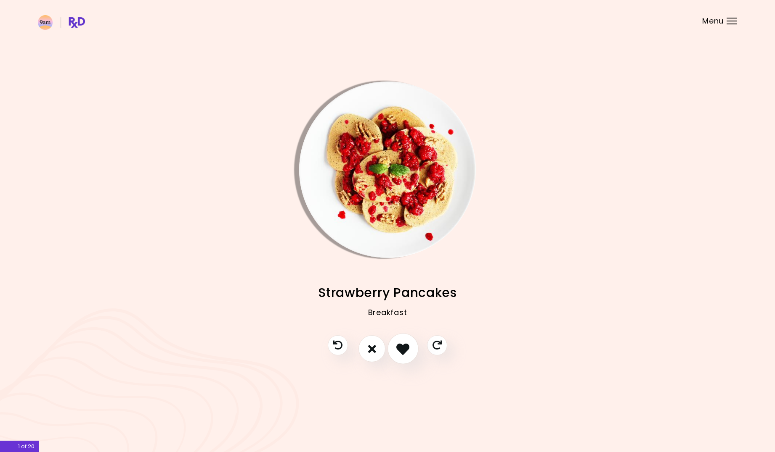
click at [405, 349] on icon "I like this recipe" at bounding box center [402, 349] width 13 height 13
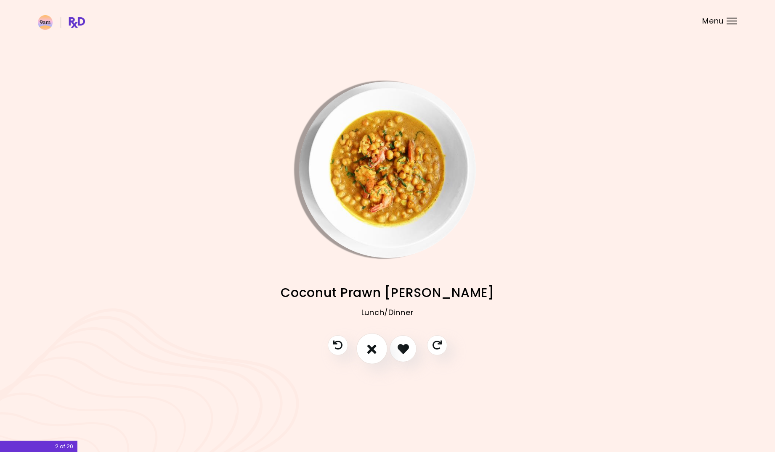
click at [373, 349] on icon "I don't like this recipe" at bounding box center [371, 349] width 9 height 13
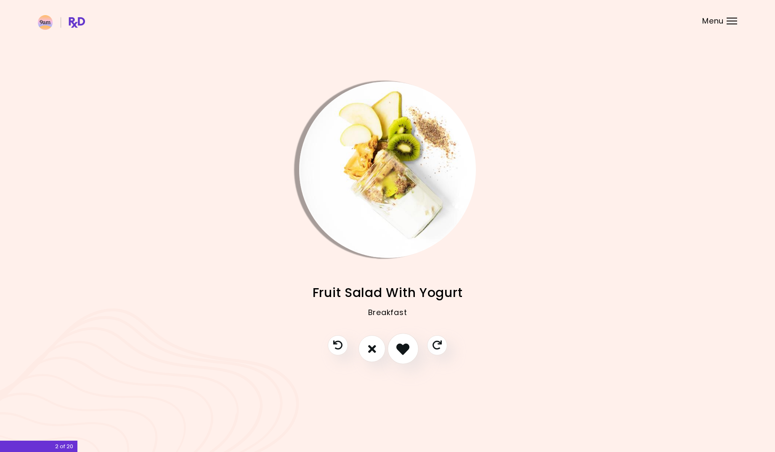
click at [405, 347] on icon "I like this recipe" at bounding box center [402, 349] width 13 height 13
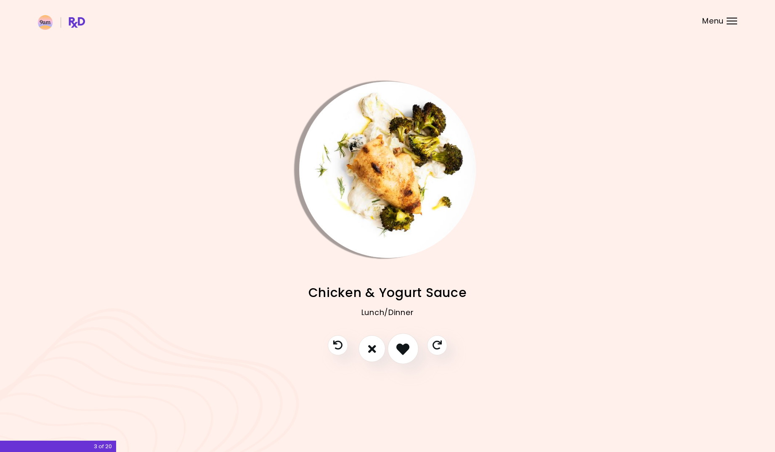
click at [402, 349] on icon "I like this recipe" at bounding box center [402, 349] width 13 height 13
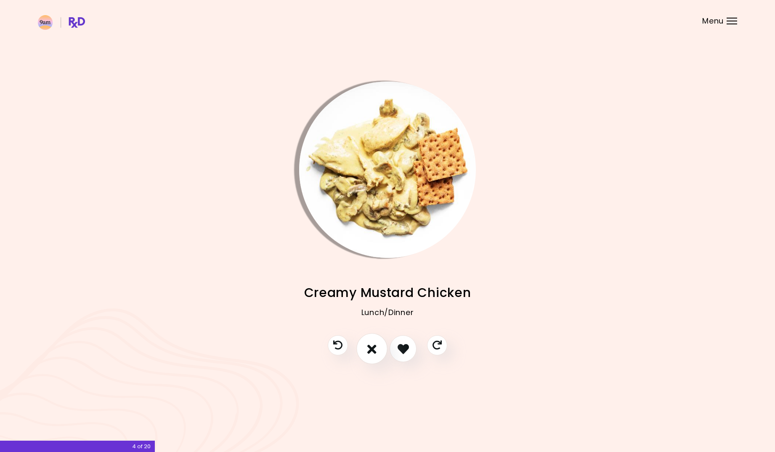
click at [365, 348] on button "I don't like this recipe" at bounding box center [371, 349] width 31 height 31
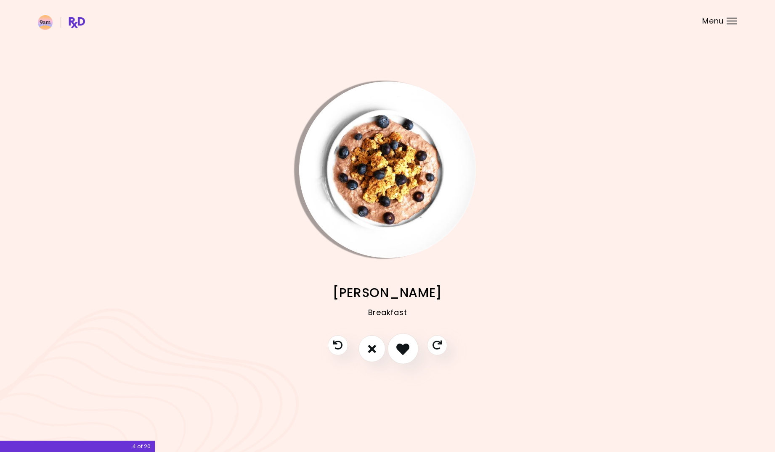
click at [405, 353] on icon "I like this recipe" at bounding box center [402, 349] width 13 height 13
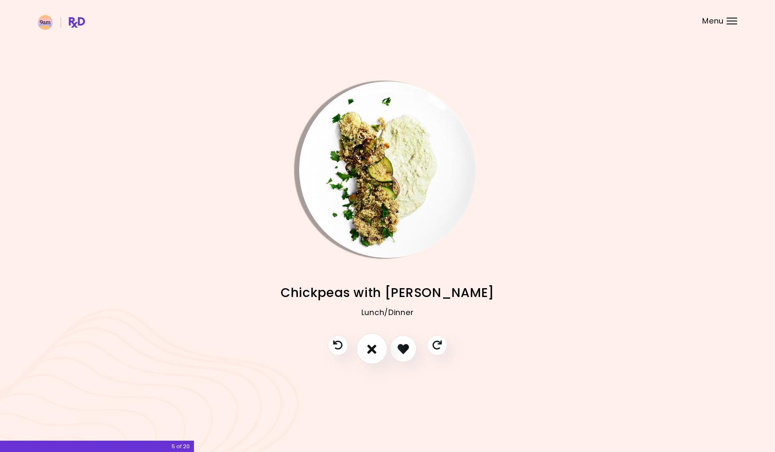
click at [380, 355] on button "I don't like this recipe" at bounding box center [371, 349] width 31 height 31
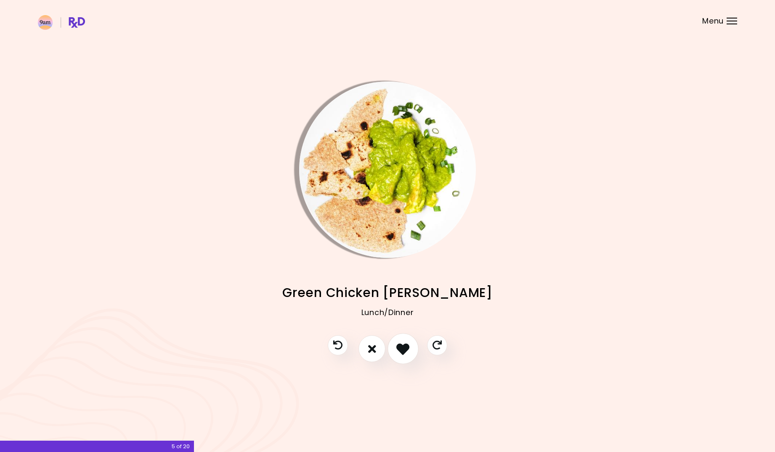
click at [400, 352] on icon "I like this recipe" at bounding box center [402, 349] width 13 height 13
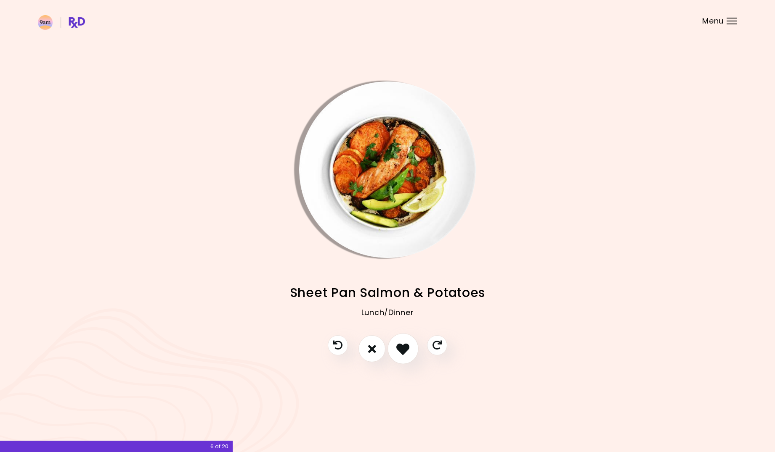
click at [400, 352] on icon "I like this recipe" at bounding box center [402, 349] width 13 height 13
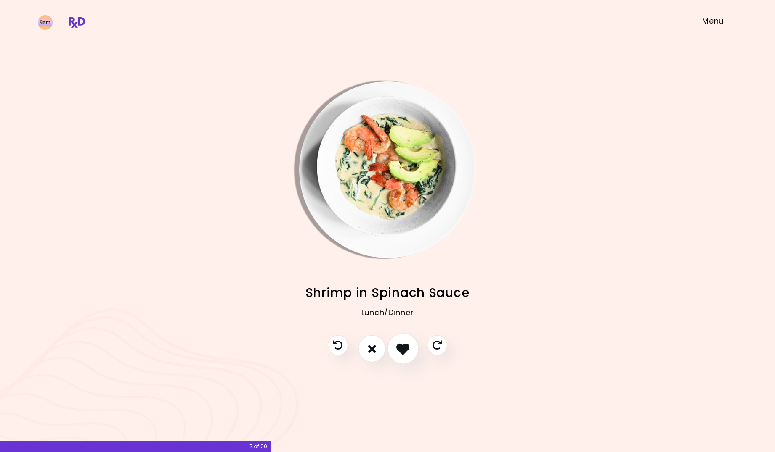
click at [400, 352] on icon "I like this recipe" at bounding box center [402, 349] width 13 height 13
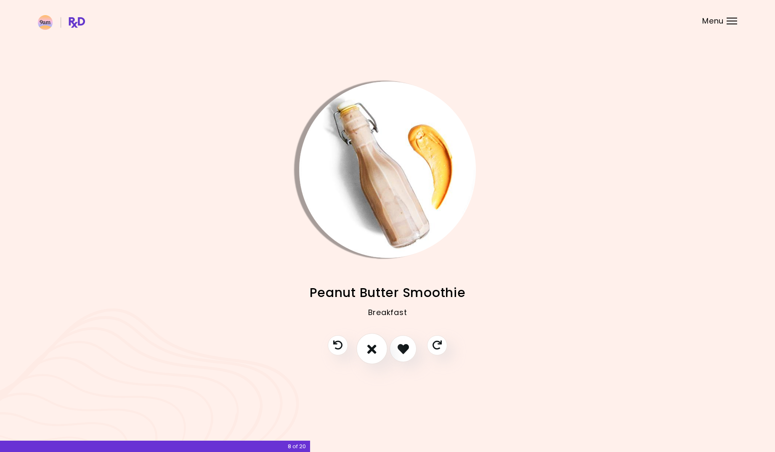
click at [376, 351] on icon "I don't like this recipe" at bounding box center [371, 349] width 9 height 13
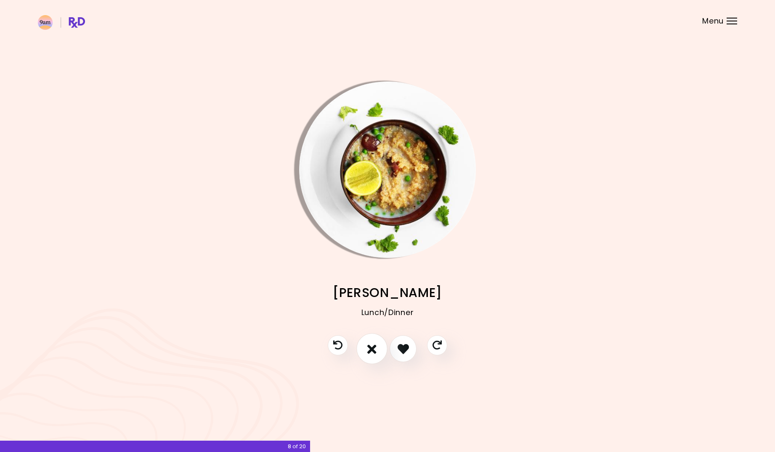
click at [370, 352] on icon "I don't like this recipe" at bounding box center [371, 349] width 9 height 13
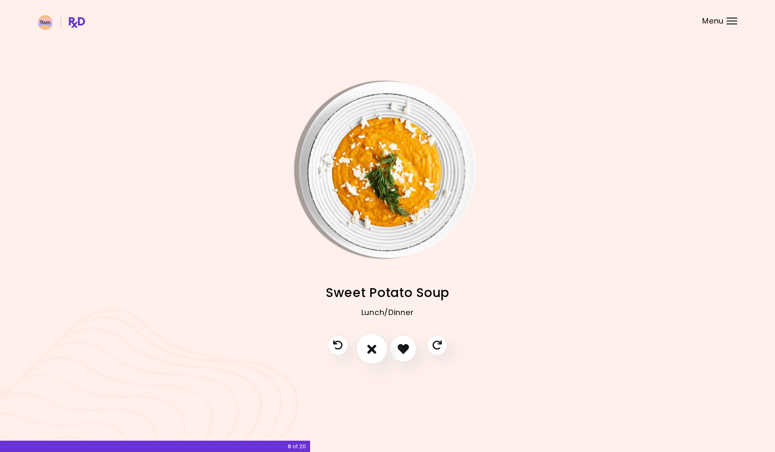
click at [370, 352] on icon "I don't like this recipe" at bounding box center [371, 349] width 9 height 13
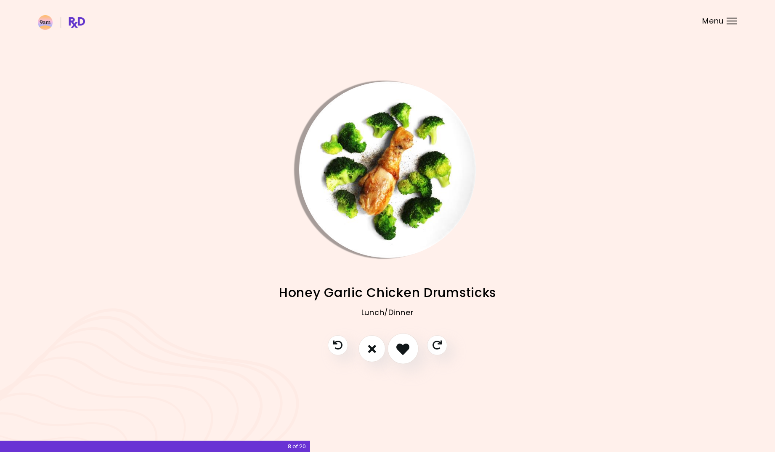
click at [394, 350] on button "I like this recipe" at bounding box center [402, 349] width 31 height 31
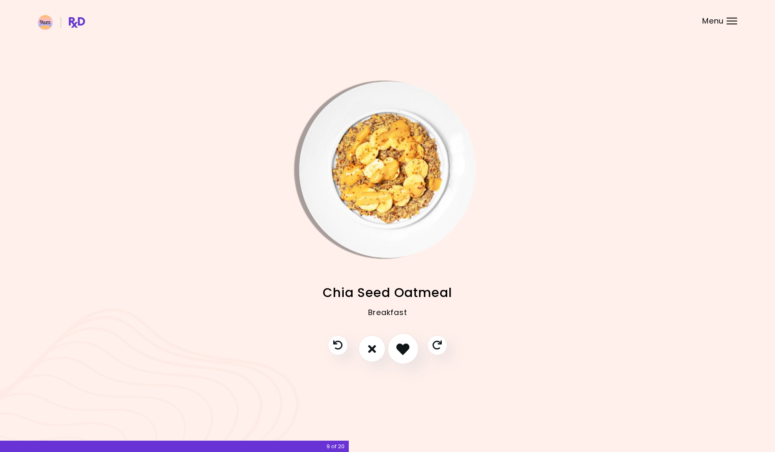
click at [402, 349] on icon "I like this recipe" at bounding box center [402, 349] width 13 height 13
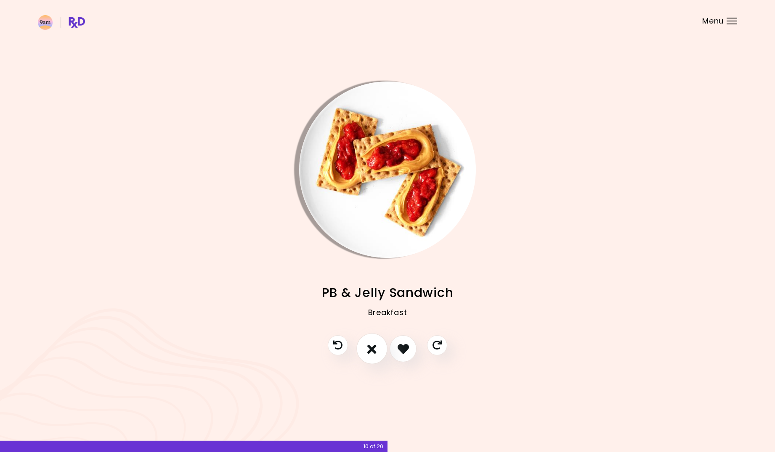
click at [376, 350] on icon "I don't like this recipe" at bounding box center [371, 349] width 9 height 13
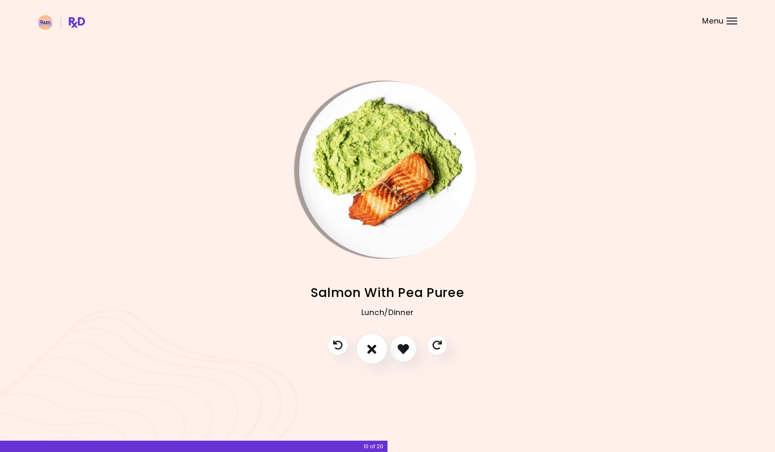
click at [375, 347] on icon "I don't like this recipe" at bounding box center [371, 349] width 9 height 13
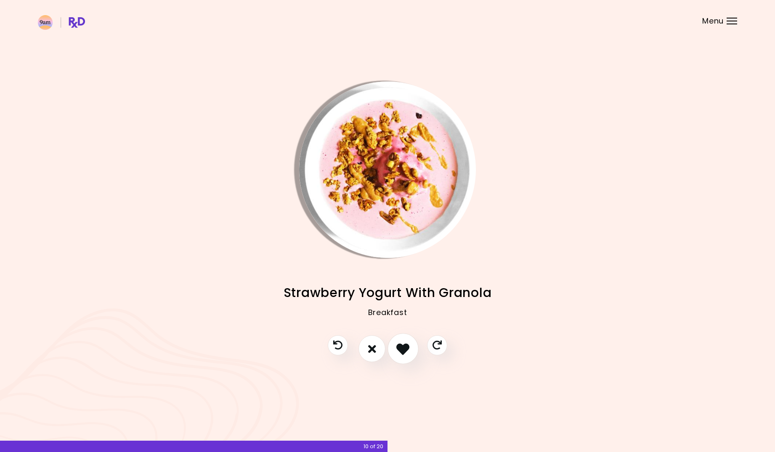
click at [396, 347] on icon "I like this recipe" at bounding box center [402, 349] width 13 height 13
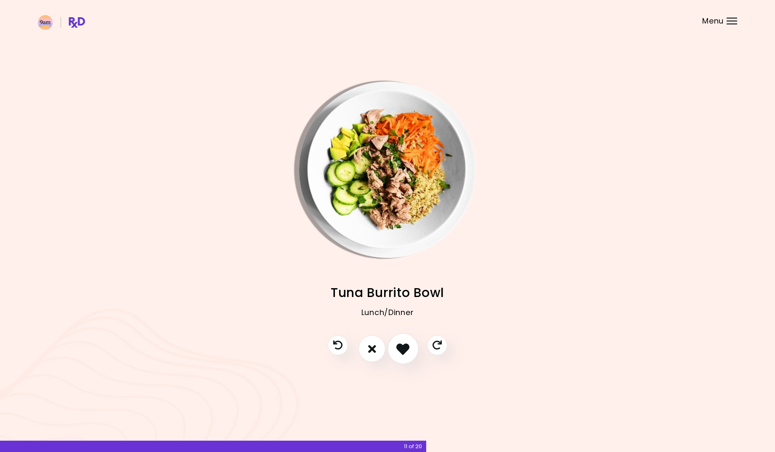
click at [407, 349] on icon "I like this recipe" at bounding box center [402, 349] width 13 height 13
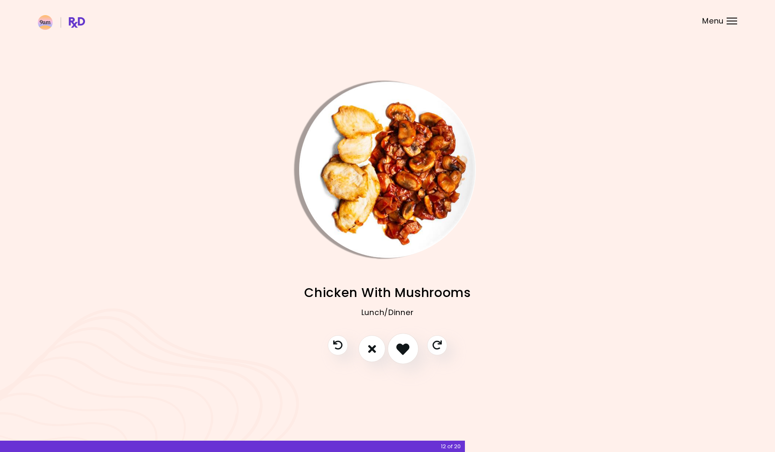
click at [406, 349] on icon "I like this recipe" at bounding box center [402, 349] width 13 height 13
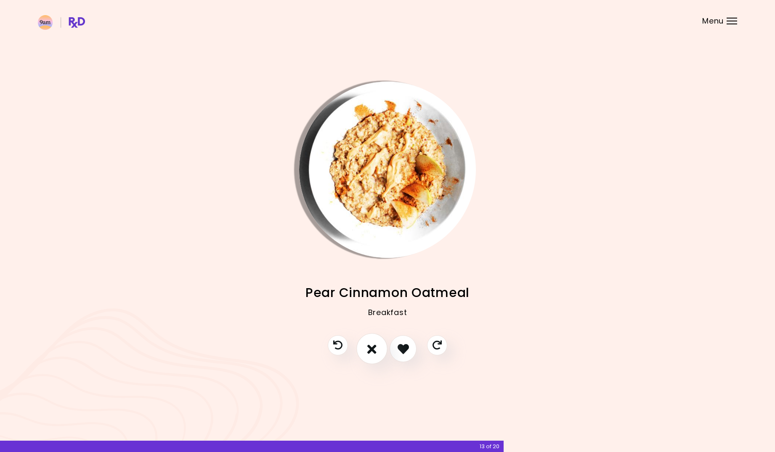
click at [373, 352] on icon "I don't like this recipe" at bounding box center [371, 349] width 9 height 13
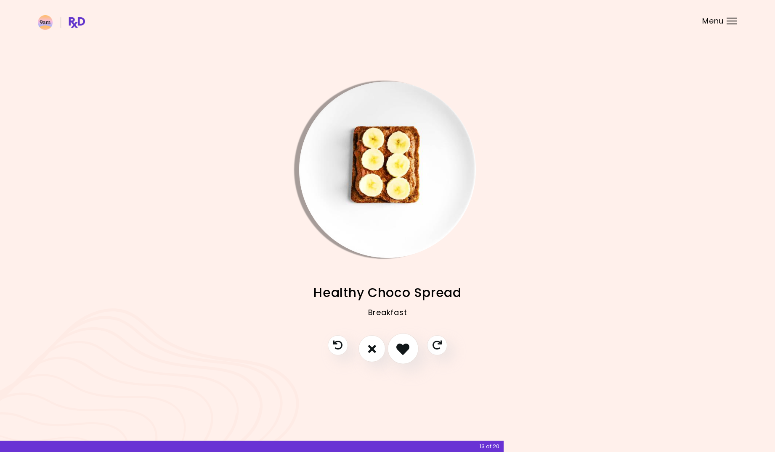
click at [400, 351] on icon "I like this recipe" at bounding box center [402, 349] width 13 height 13
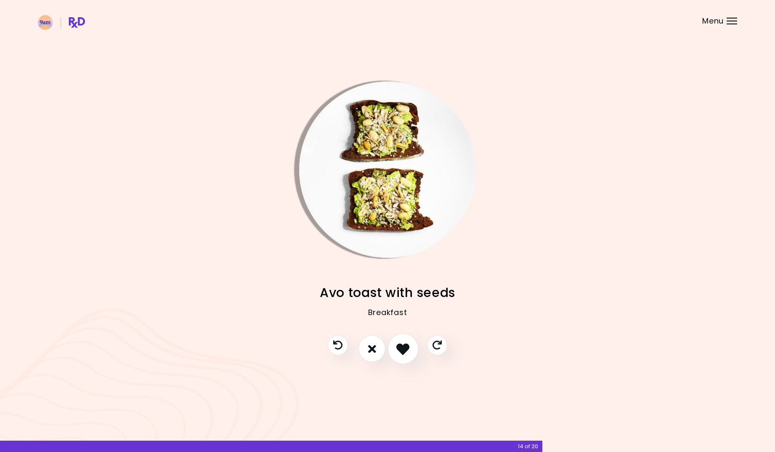
click at [400, 351] on icon "I like this recipe" at bounding box center [402, 349] width 13 height 13
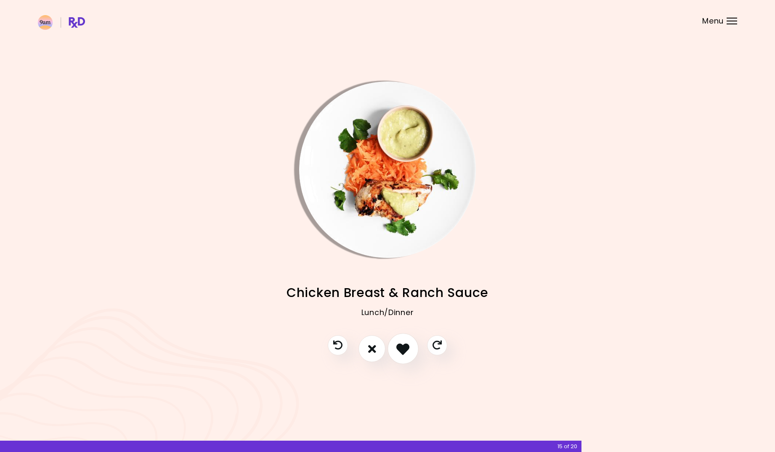
click at [400, 351] on icon "I like this recipe" at bounding box center [402, 349] width 13 height 13
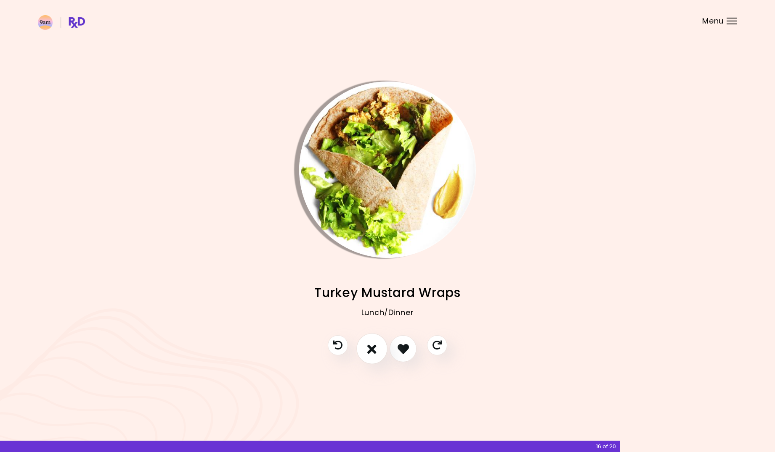
click at [365, 354] on button "I don't like this recipe" at bounding box center [371, 349] width 31 height 31
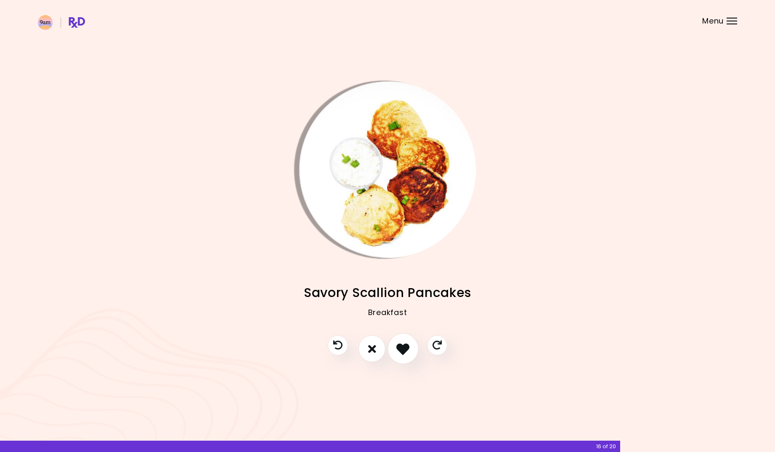
click at [405, 353] on icon "I like this recipe" at bounding box center [402, 349] width 13 height 13
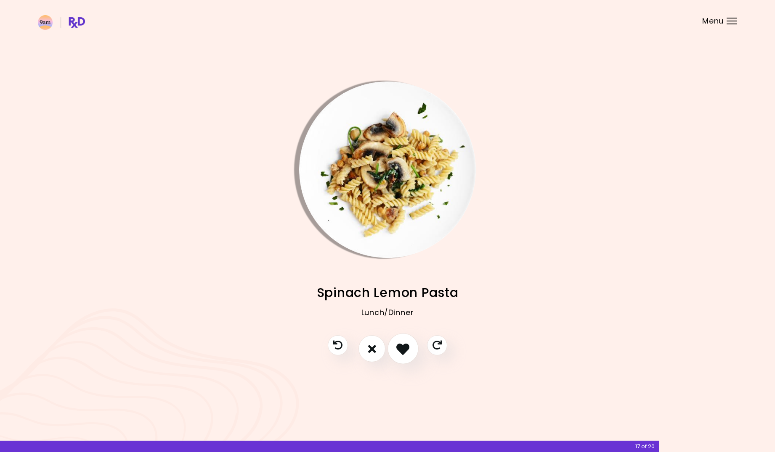
click at [408, 353] on icon "I like this recipe" at bounding box center [402, 349] width 13 height 13
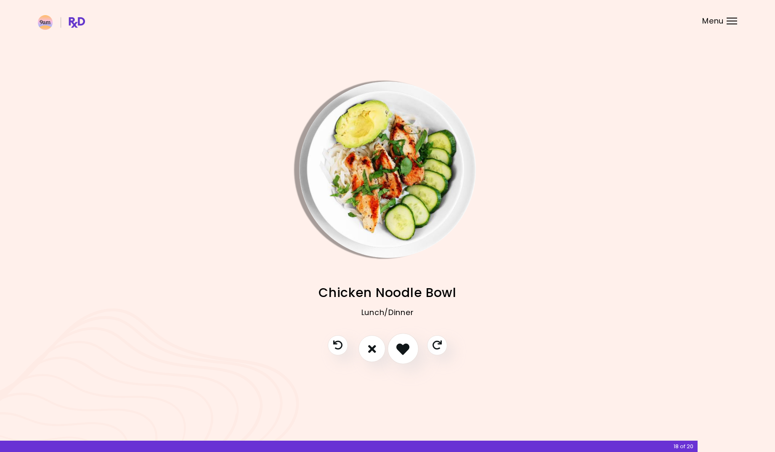
click at [408, 353] on icon "I like this recipe" at bounding box center [402, 349] width 13 height 13
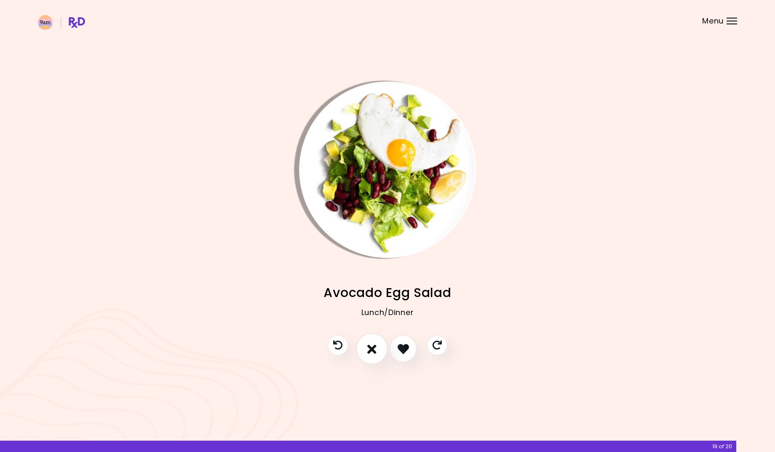
click at [375, 354] on icon "I don't like this recipe" at bounding box center [371, 349] width 9 height 13
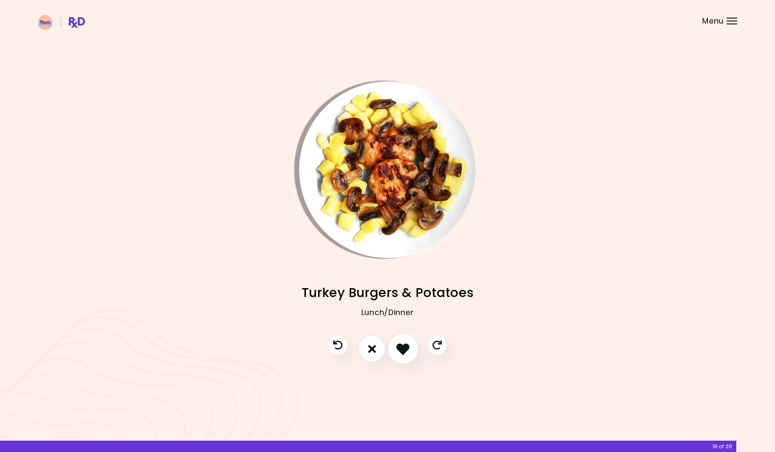
click at [399, 351] on icon "I like this recipe" at bounding box center [402, 349] width 13 height 13
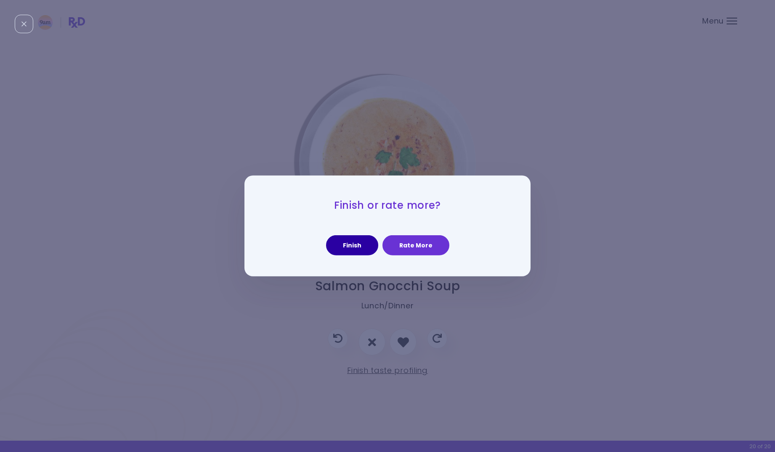
click at [348, 240] on button "Finish" at bounding box center [352, 245] width 52 height 20
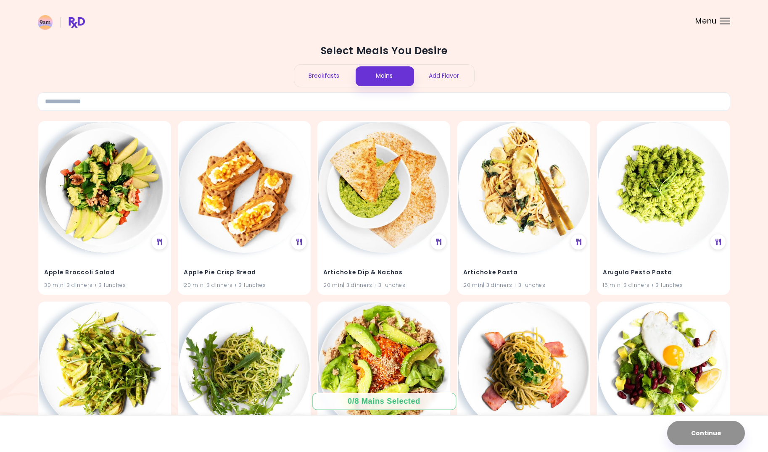
click at [340, 65] on div "Breakfasts" at bounding box center [324, 76] width 60 height 22
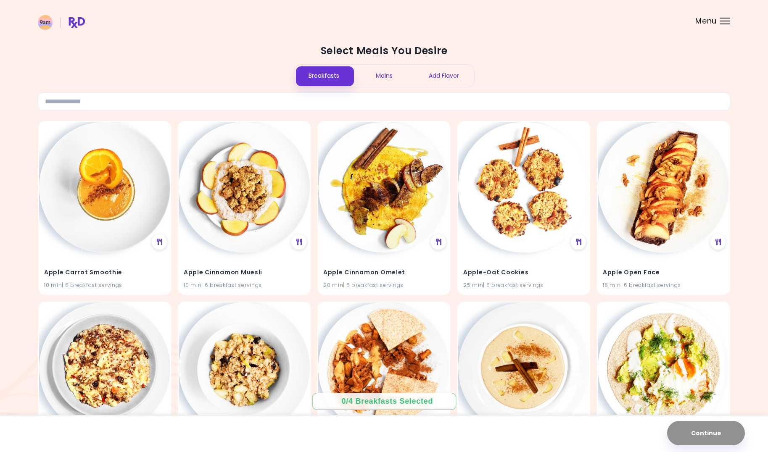
click at [378, 70] on div "Mains" at bounding box center [384, 76] width 60 height 22
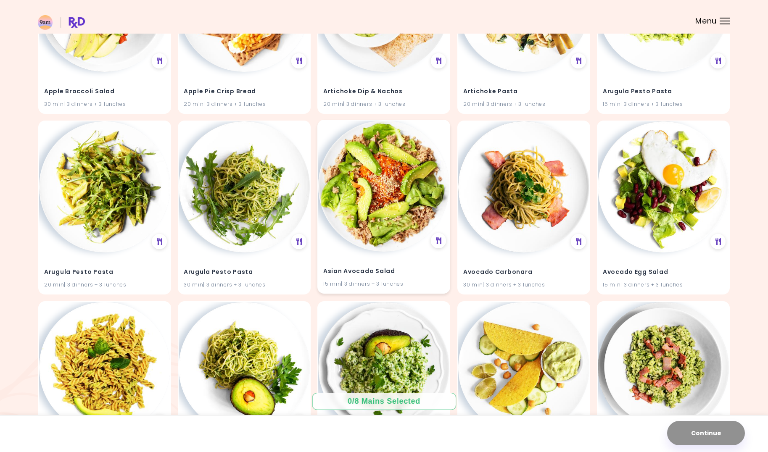
scroll to position [180, 0]
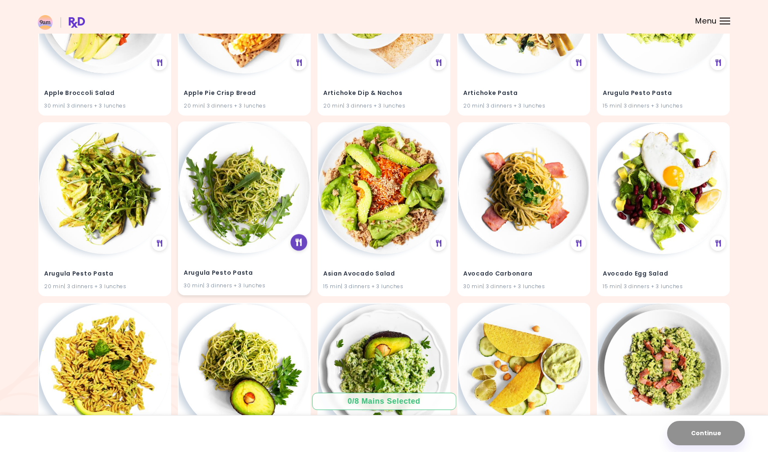
click at [300, 243] on icon at bounding box center [299, 243] width 6 height 8
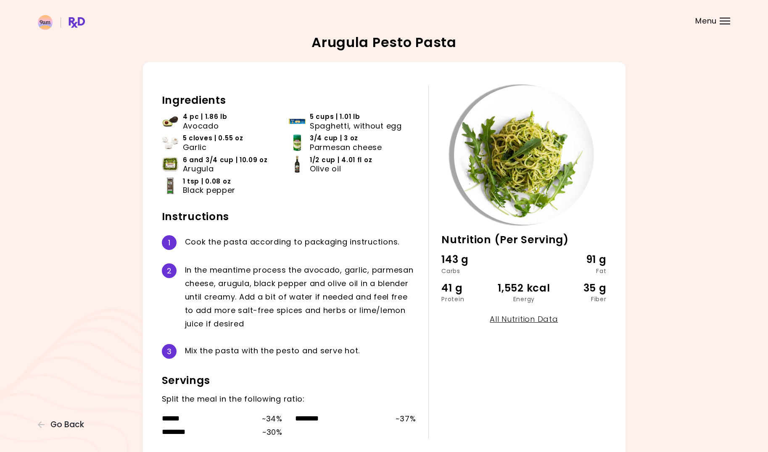
scroll to position [40, 0]
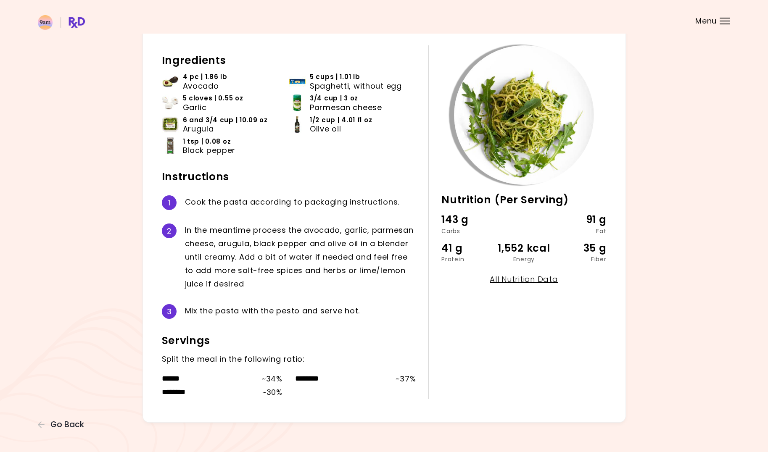
click at [69, 434] on div "Arugula Pesto Pasta 30 min Nutrition (Per Serving) 143 g Carbs 91 g Fat 41 g Pr…" at bounding box center [384, 209] width 768 height 499
click at [68, 431] on div "Arugula Pesto Pasta 30 min Nutrition (Per Serving) 143 g Carbs 91 g Fat 41 g Pr…" at bounding box center [384, 209] width 768 height 499
click at [68, 425] on span "Go Back" at bounding box center [67, 425] width 34 height 9
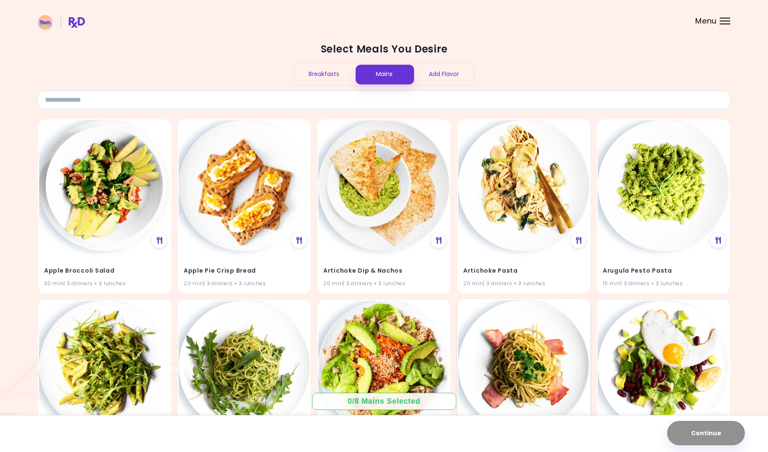
scroll to position [50, 0]
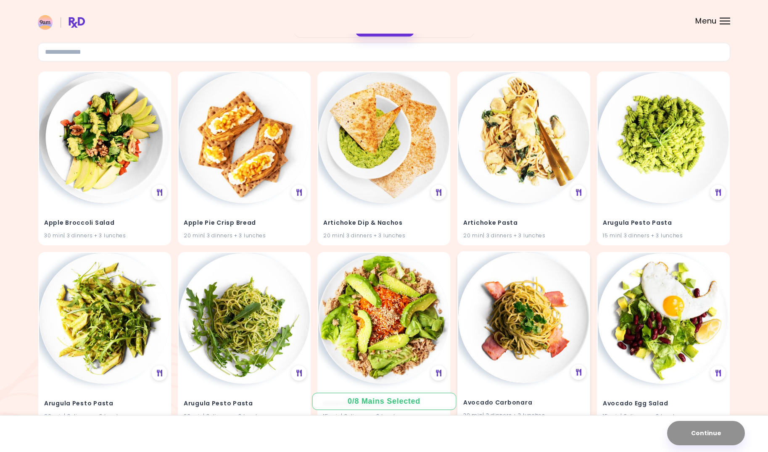
click at [531, 299] on img at bounding box center [523, 317] width 131 height 131
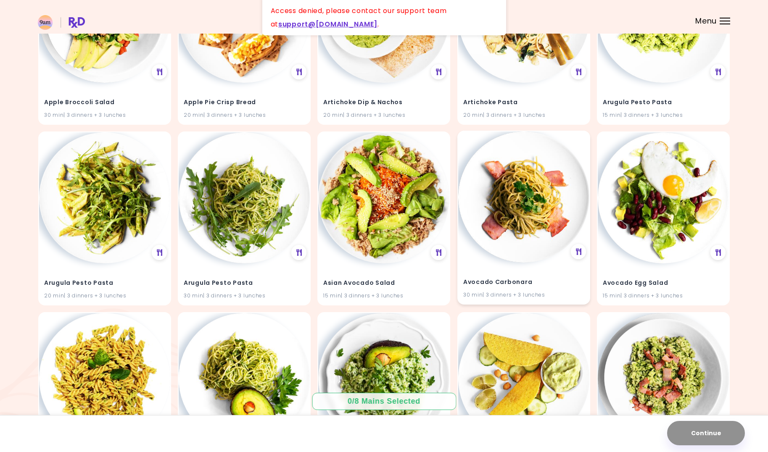
scroll to position [169, 0]
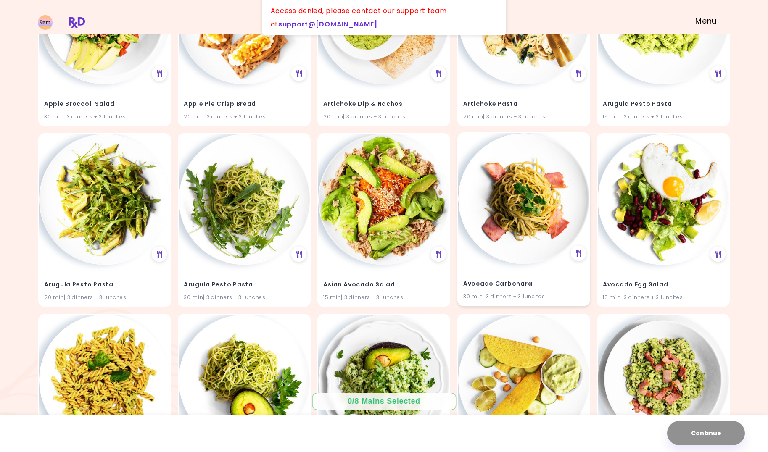
click at [523, 198] on img at bounding box center [523, 198] width 131 height 131
click at [519, 221] on img at bounding box center [523, 198] width 131 height 131
click at [519, 241] on img at bounding box center [523, 198] width 131 height 131
click at [517, 264] on div "Avocado Carbonara 30 min | 3 dinners + 3 lunches" at bounding box center [523, 284] width 131 height 41
click at [510, 280] on h4 "Avocado Carbonara" at bounding box center [523, 284] width 121 height 13
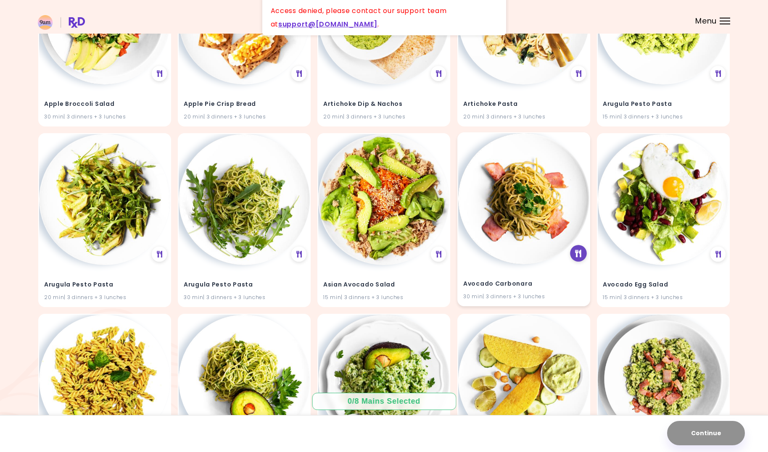
click at [574, 247] on div at bounding box center [578, 253] width 17 height 17
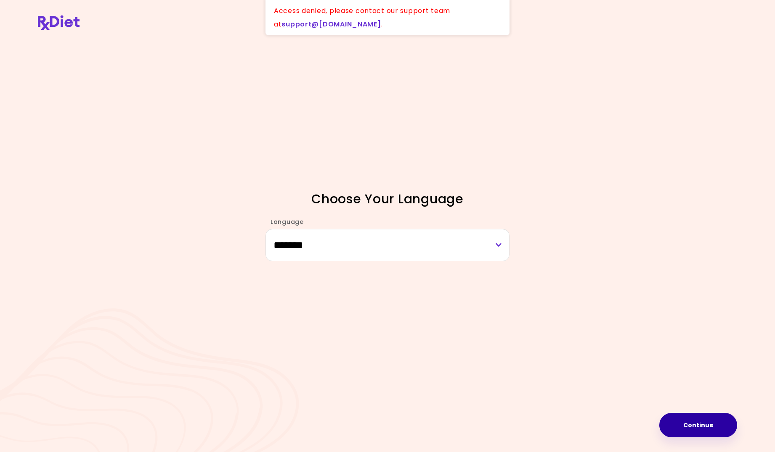
click at [698, 438] on div "Choose Your Language Language ******* ******* ** ***** Continue" at bounding box center [387, 226] width 775 height 452
click at [698, 433] on button "Continue" at bounding box center [698, 425] width 78 height 24
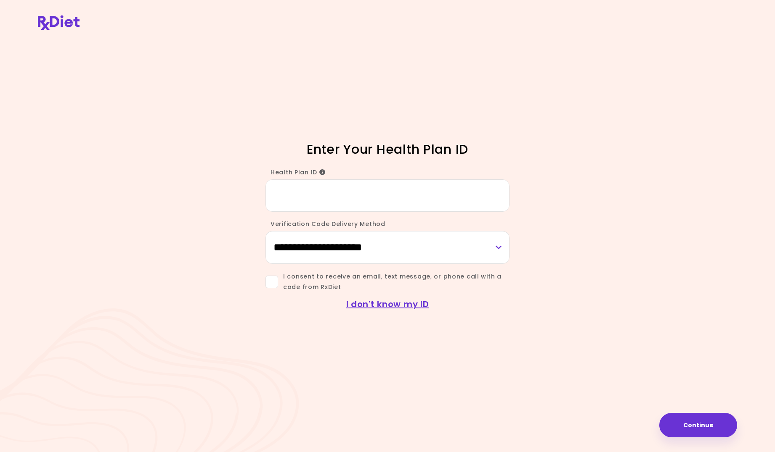
click at [423, 198] on input "Health Plan ID" at bounding box center [387, 196] width 244 height 32
